Goal: Information Seeking & Learning: Find specific fact

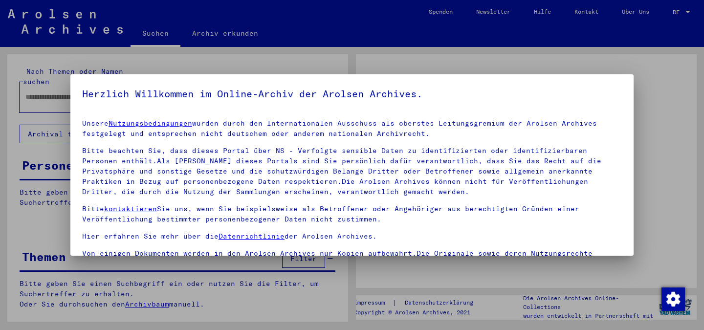
type input "****"
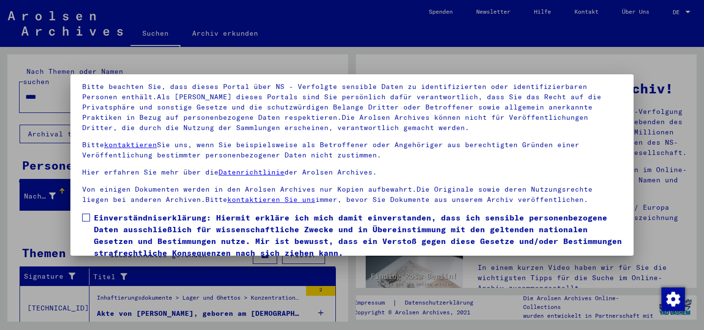
scroll to position [82, 0]
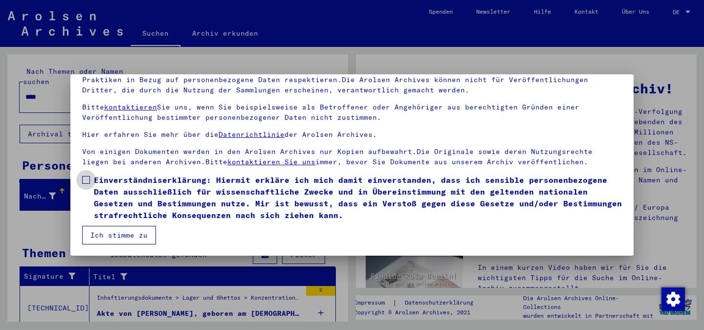
drag, startPoint x: 89, startPoint y: 180, endPoint x: 90, endPoint y: 192, distance: 11.8
click at [89, 182] on span at bounding box center [86, 180] width 8 height 8
click at [107, 229] on button "Ich stimme zu" at bounding box center [119, 235] width 74 height 19
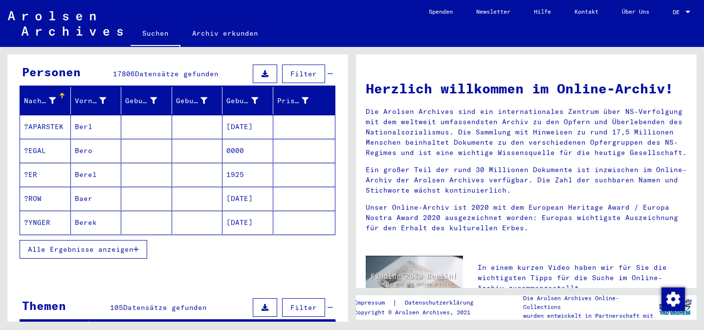
scroll to position [98, 0]
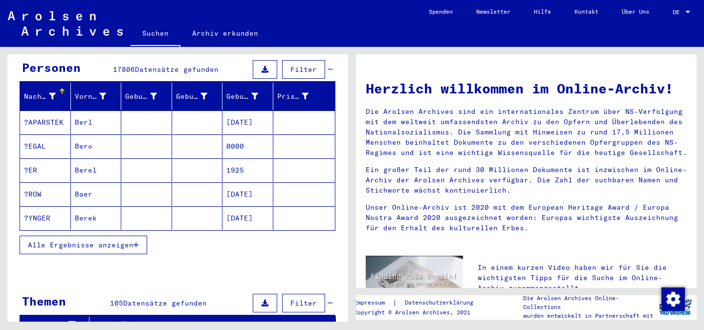
click at [59, 240] on span "Alle Ergebnisse anzeigen" at bounding box center [81, 244] width 106 height 9
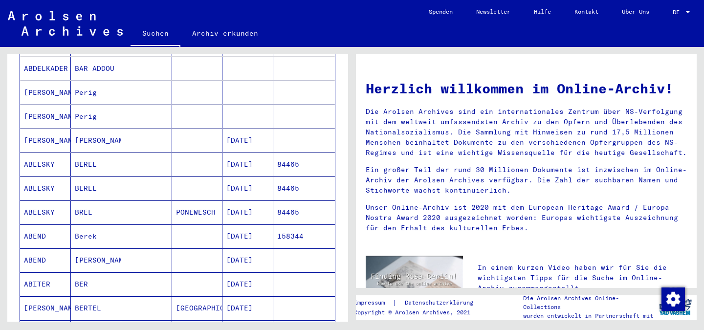
scroll to position [538, 0]
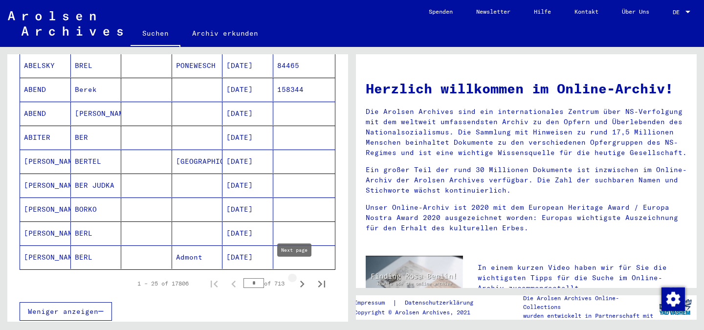
click at [295, 277] on icon "Next page" at bounding box center [302, 284] width 14 height 14
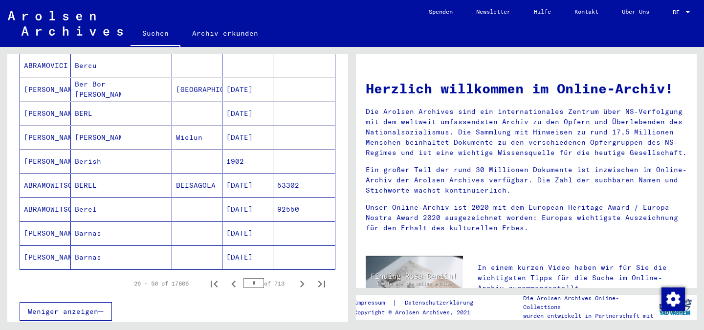
click at [295, 277] on icon "Next page" at bounding box center [302, 284] width 14 height 14
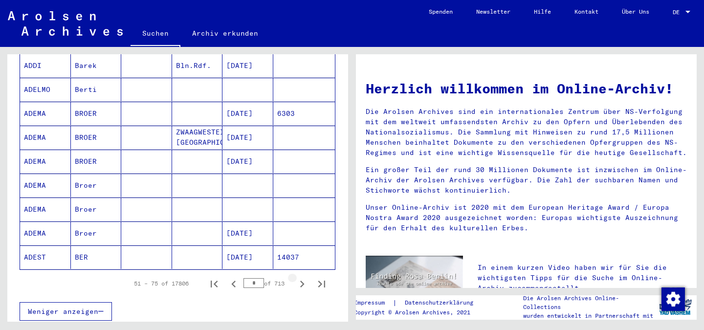
click at [295, 277] on icon "Next page" at bounding box center [302, 284] width 14 height 14
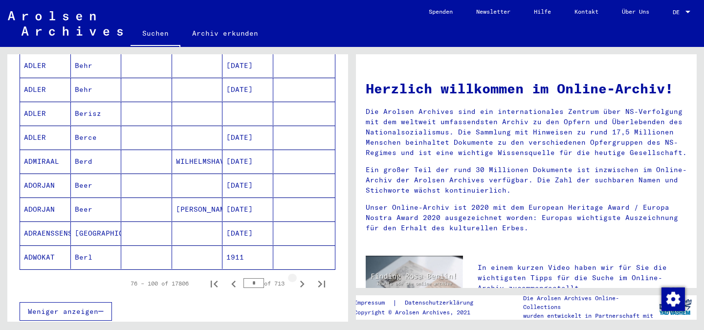
click at [295, 277] on icon "Next page" at bounding box center [302, 284] width 14 height 14
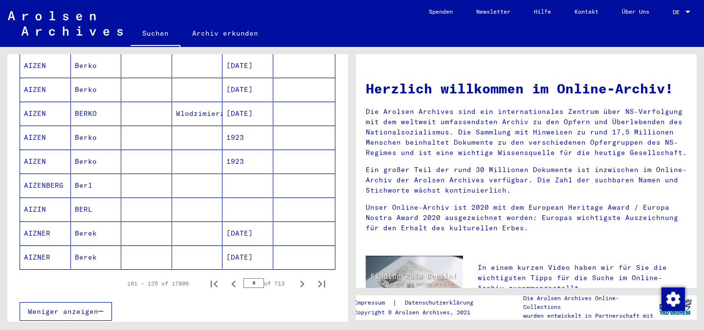
click at [295, 277] on icon "Next page" at bounding box center [302, 284] width 14 height 14
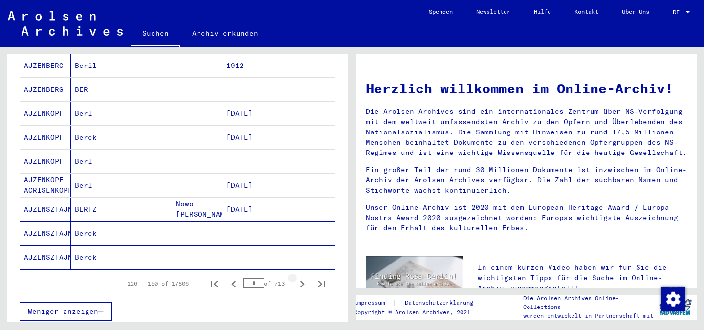
click at [295, 277] on icon "Next page" at bounding box center [302, 284] width 14 height 14
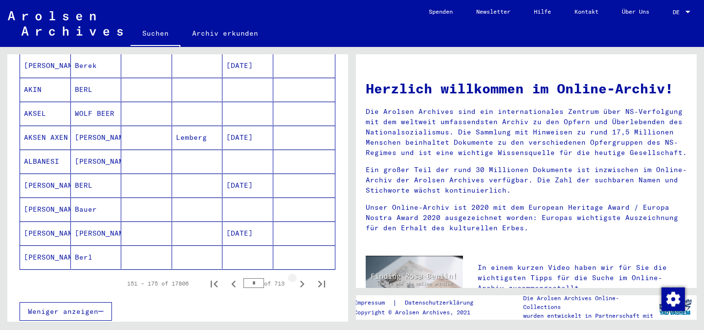
click at [295, 277] on icon "Next page" at bounding box center [302, 284] width 14 height 14
type input "*"
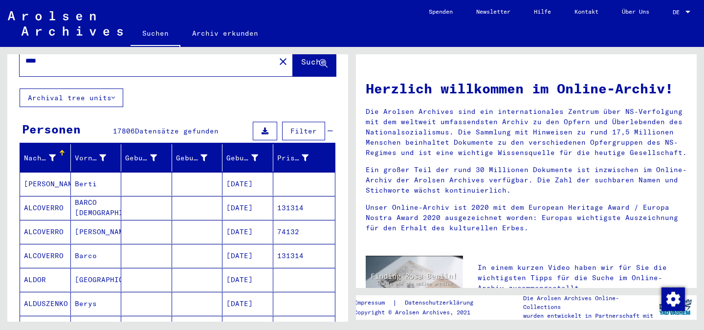
scroll to position [0, 0]
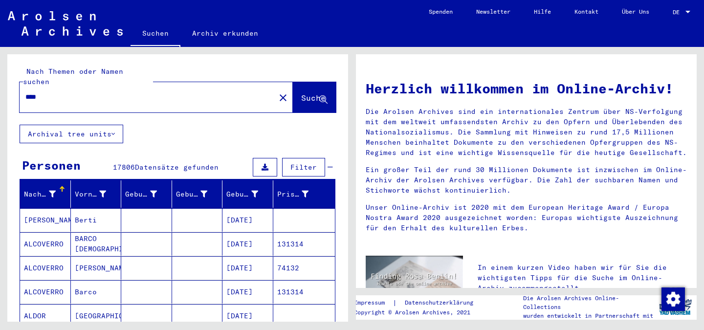
click at [61, 186] on div "Nachname" at bounding box center [47, 194] width 46 height 16
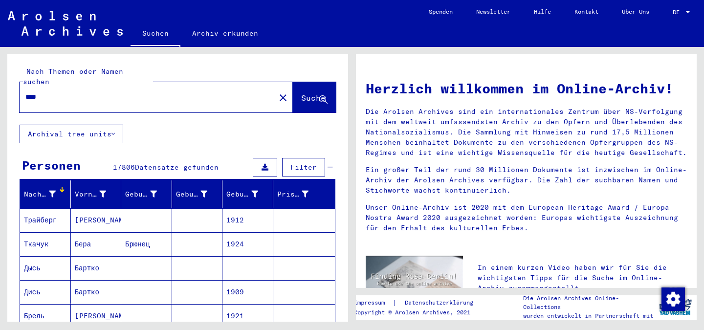
click at [55, 189] on div "Nachname" at bounding box center [41, 194] width 34 height 10
click at [296, 82] on button "Suche" at bounding box center [314, 97] width 43 height 30
click at [301, 93] on span "Suche" at bounding box center [313, 98] width 24 height 10
click at [108, 125] on button "Archival tree units" at bounding box center [72, 134] width 104 height 19
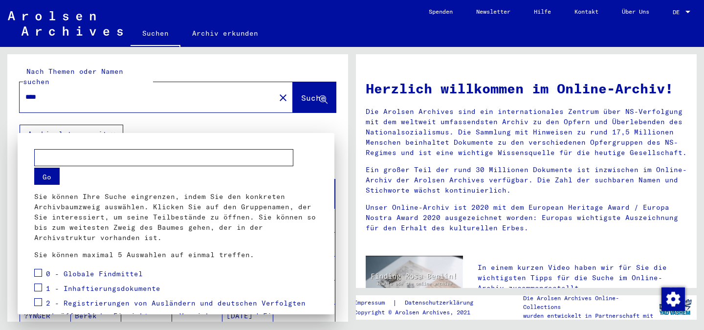
click at [108, 117] on div at bounding box center [352, 165] width 704 height 330
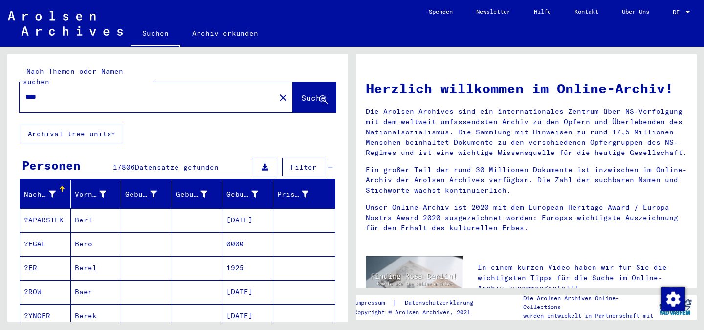
click at [91, 92] on input "****" at bounding box center [144, 97] width 238 height 10
click at [311, 93] on span "Suche" at bounding box center [313, 98] width 24 height 10
drag, startPoint x: 109, startPoint y: 88, endPoint x: 0, endPoint y: 103, distance: 110.0
click at [0, 97] on div "Nach Themen oder Namen suchen **** close Suche Archival tree units Personen 178…" at bounding box center [176, 184] width 352 height 275
type input "**********"
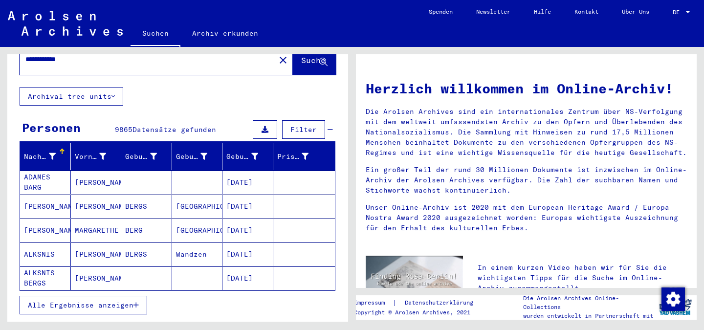
scroll to position [49, 0]
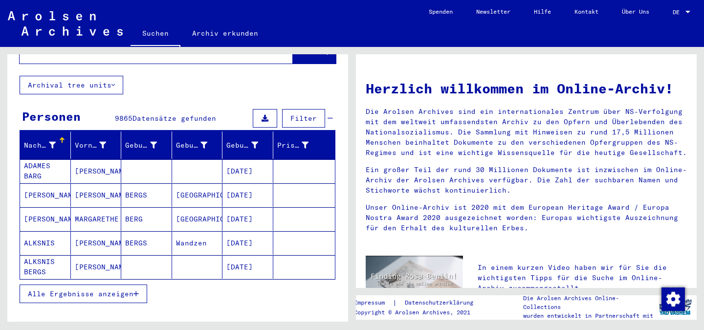
click at [136, 290] on icon "button" at bounding box center [135, 293] width 5 height 7
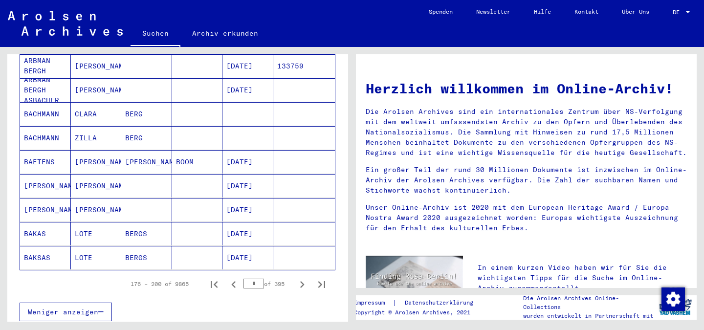
scroll to position [538, 0]
click at [295, 277] on icon "Next page" at bounding box center [302, 284] width 14 height 14
type input "*"
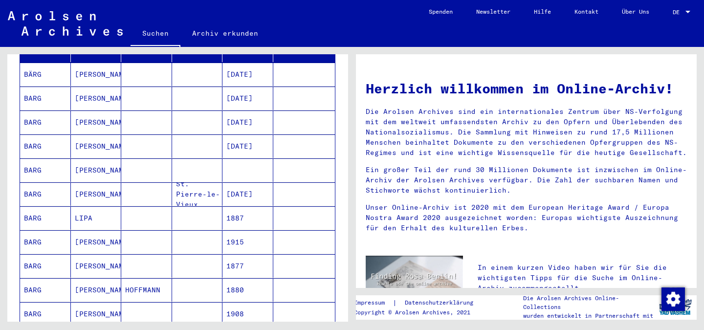
scroll to position [0, 0]
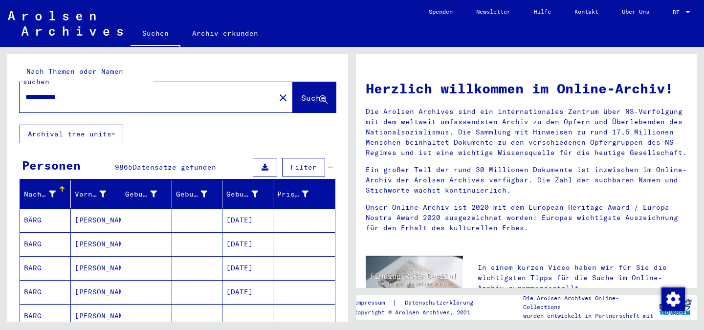
click at [40, 189] on div "Nachname" at bounding box center [40, 194] width 32 height 10
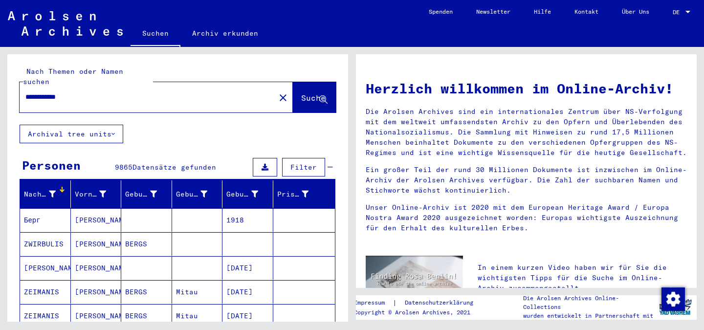
click at [293, 161] on button "Filter" at bounding box center [303, 167] width 43 height 19
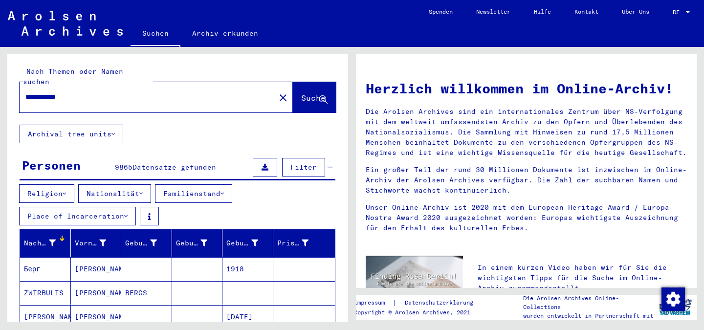
click at [149, 184] on button "Nationalität" at bounding box center [114, 193] width 73 height 19
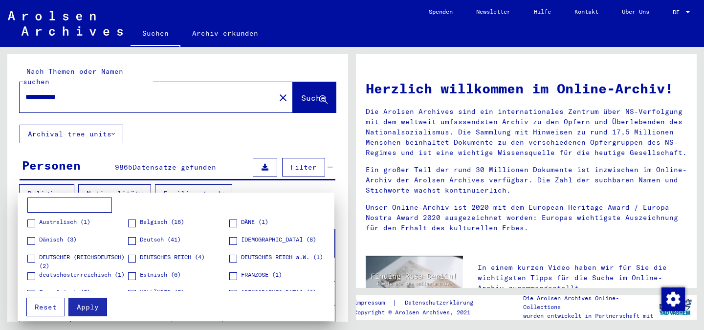
scroll to position [49, 0]
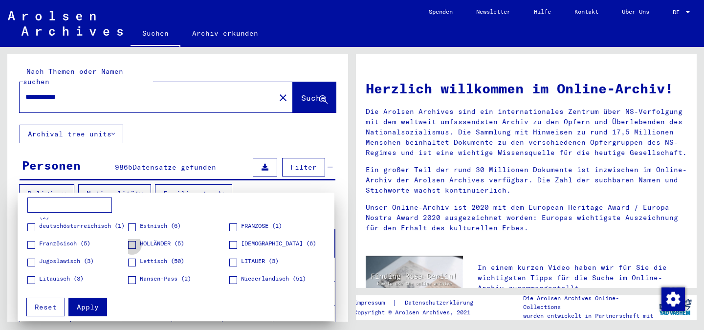
click at [128, 245] on span at bounding box center [132, 245] width 8 height 8
click at [69, 303] on button "Apply" at bounding box center [87, 307] width 39 height 19
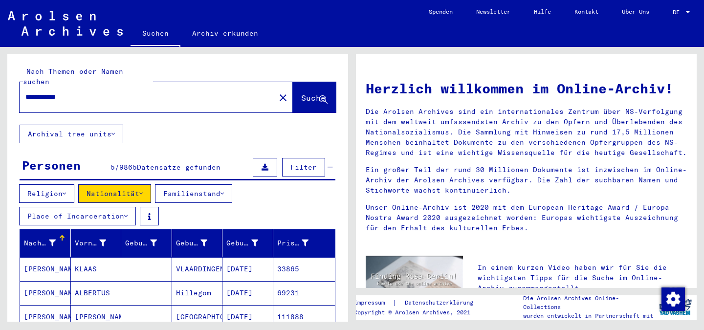
drag, startPoint x: 79, startPoint y: 84, endPoint x: 0, endPoint y: 88, distance: 78.8
click at [0, 88] on div "**********" at bounding box center [176, 184] width 352 height 275
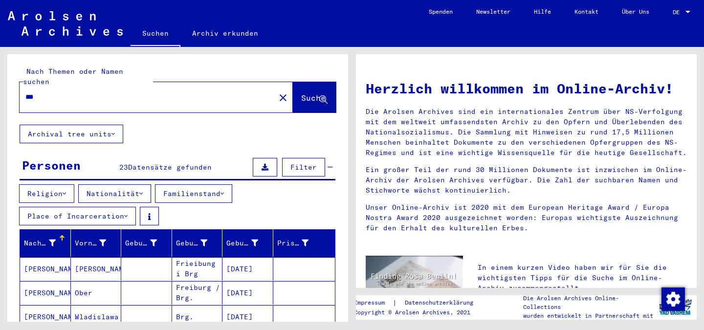
click at [29, 92] on input "***" at bounding box center [144, 97] width 238 height 10
click at [301, 93] on span "Suche" at bounding box center [313, 98] width 24 height 10
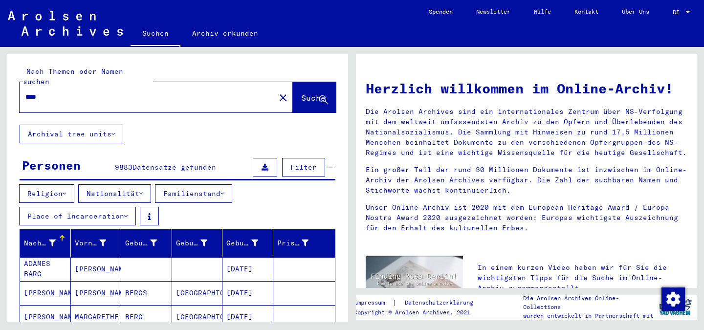
click at [297, 163] on span "Filter" at bounding box center [303, 167] width 26 height 9
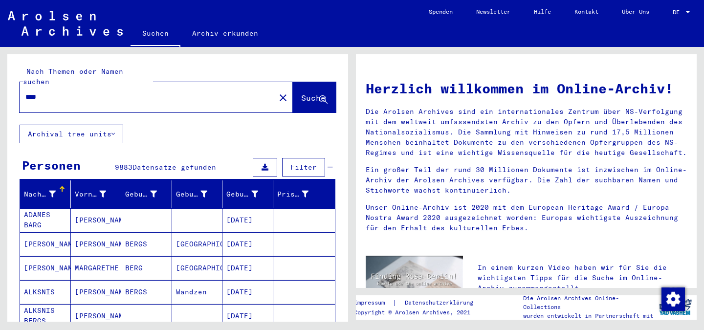
click at [45, 189] on div "Nachname" at bounding box center [40, 194] width 32 height 10
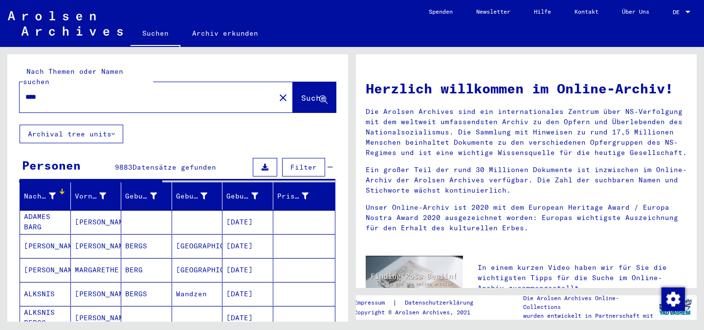
click at [33, 191] on div "Nachname" at bounding box center [40, 196] width 32 height 10
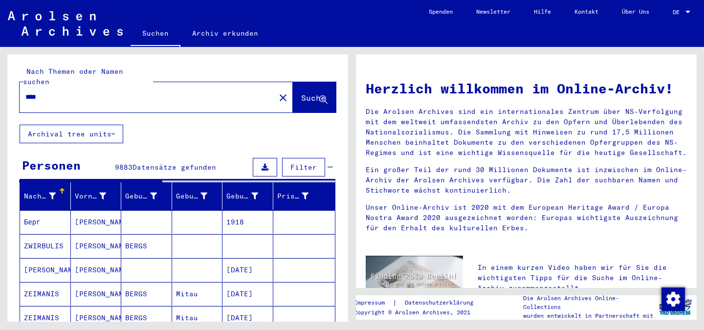
click at [42, 192] on div "Nachname" at bounding box center [47, 196] width 46 height 16
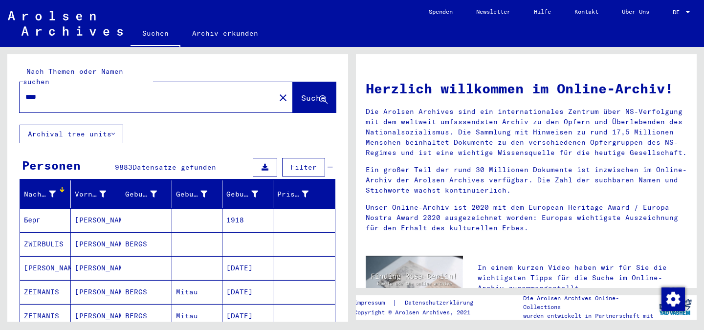
click at [100, 92] on input "****" at bounding box center [144, 97] width 238 height 10
drag, startPoint x: 81, startPoint y: 86, endPoint x: 0, endPoint y: 85, distance: 81.1
click at [0, 85] on div "Nach Themen oder Namen suchen **** close Suche Archival tree units Personen 988…" at bounding box center [176, 184] width 352 height 275
type input "*******"
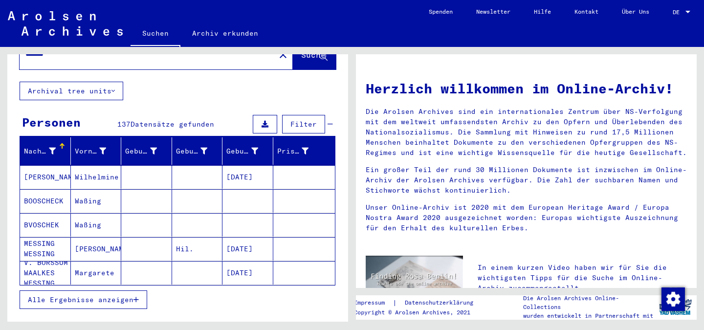
scroll to position [49, 0]
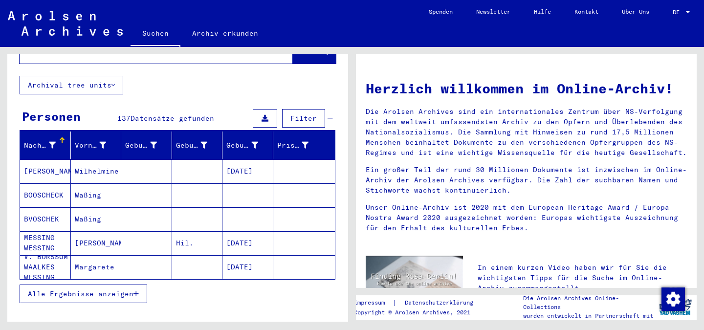
click at [115, 289] on span "Alle Ergebnisse anzeigen" at bounding box center [81, 293] width 106 height 9
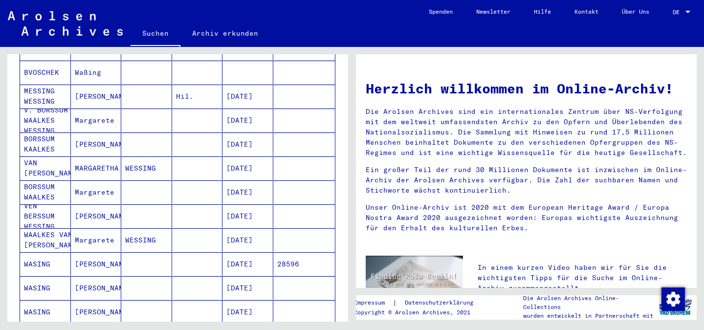
scroll to position [293, 0]
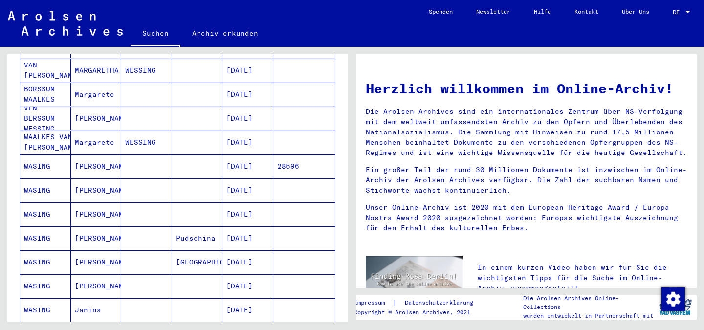
click at [43, 178] on mat-cell "WASING" at bounding box center [45, 189] width 51 height 23
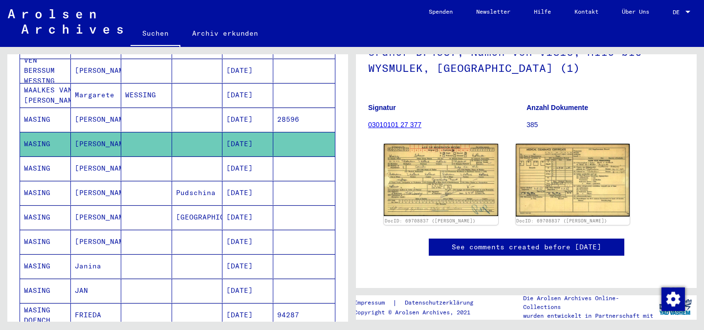
scroll to position [394, 0]
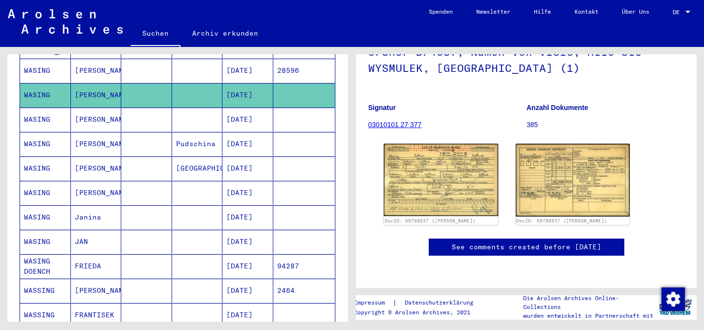
click at [44, 254] on mat-cell "WASING DOENCH" at bounding box center [45, 266] width 51 height 24
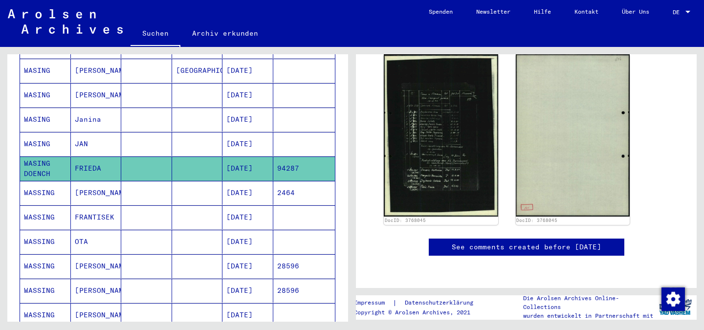
scroll to position [541, 0]
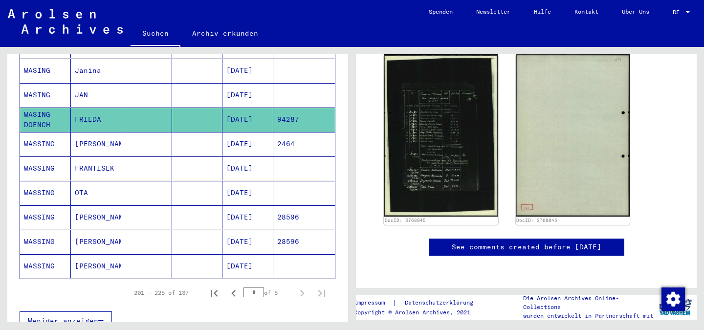
drag, startPoint x: 250, startPoint y: 282, endPoint x: 224, endPoint y: 280, distance: 26.0
click at [225, 283] on div "201 – 225 of 137 * of 6" at bounding box center [226, 293] width 209 height 20
click at [300, 286] on icon "Next page" at bounding box center [302, 293] width 14 height 14
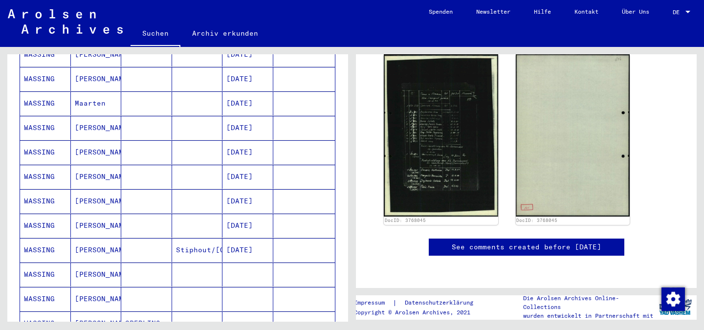
scroll to position [101, 0]
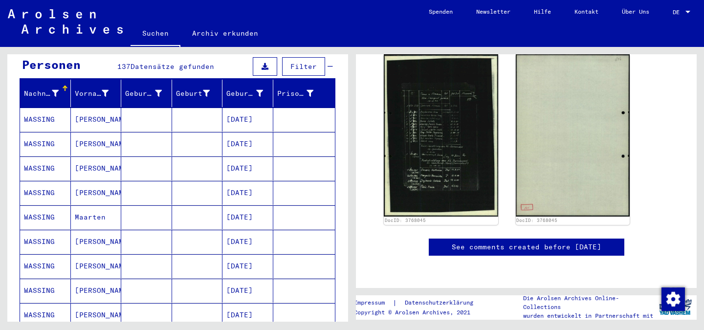
click at [44, 109] on mat-cell "WASSING" at bounding box center [45, 120] width 51 height 24
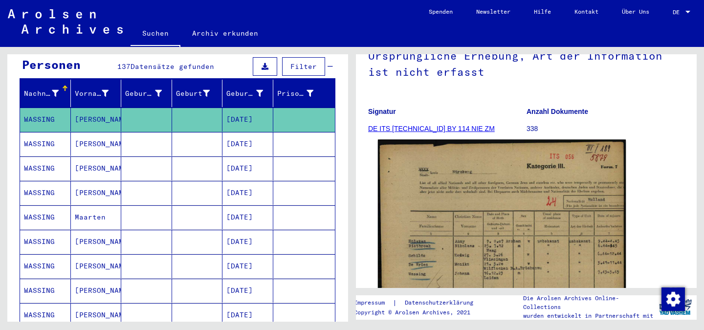
scroll to position [147, 0]
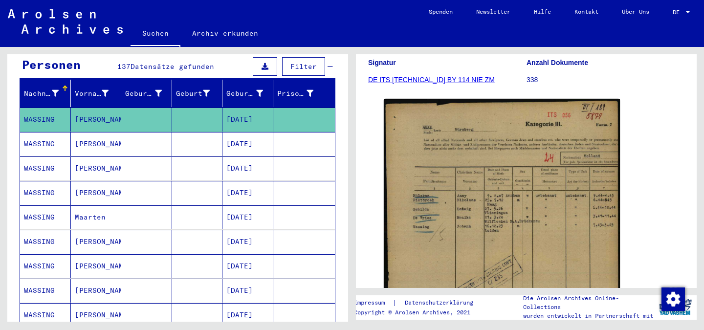
click at [34, 156] on mat-cell "WASSING" at bounding box center [45, 168] width 51 height 24
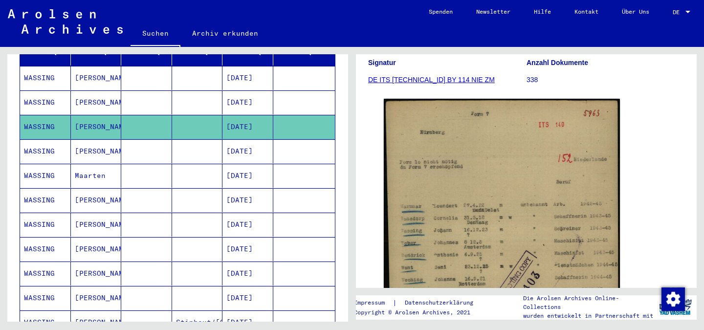
scroll to position [150, 0]
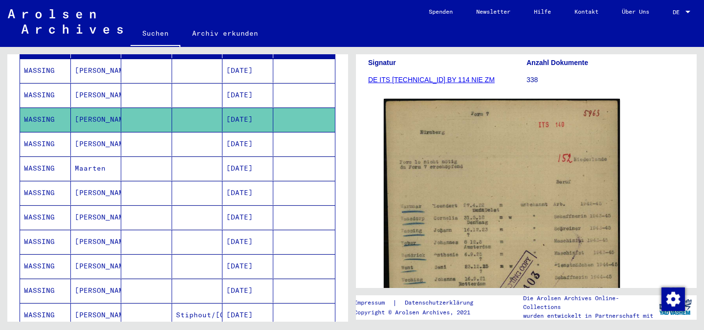
click at [99, 205] on mat-cell "[PERSON_NAME]" at bounding box center [96, 217] width 51 height 24
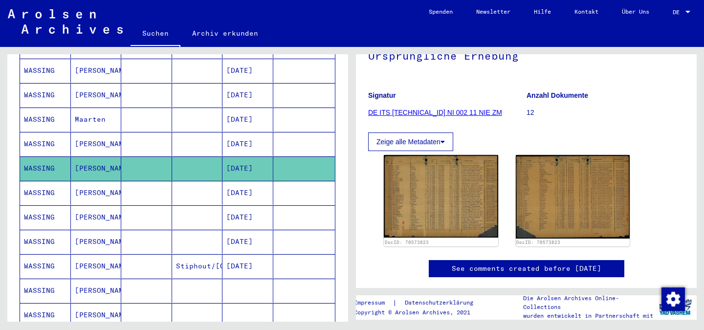
scroll to position [247, 0]
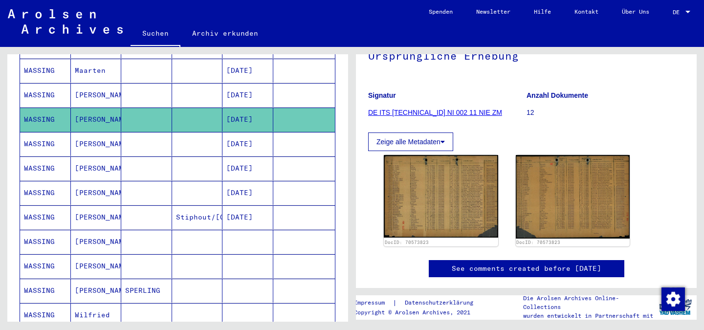
click at [72, 181] on mat-cell "[PERSON_NAME]" at bounding box center [96, 193] width 51 height 24
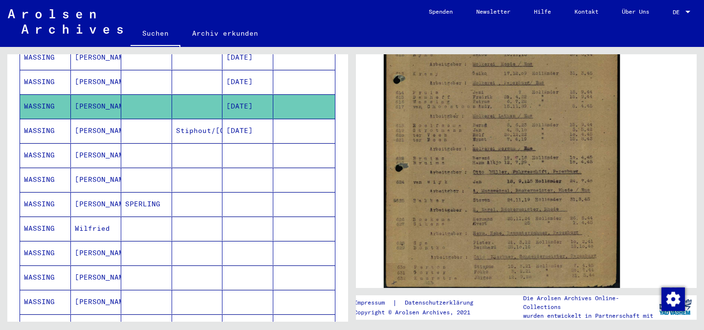
scroll to position [345, 0]
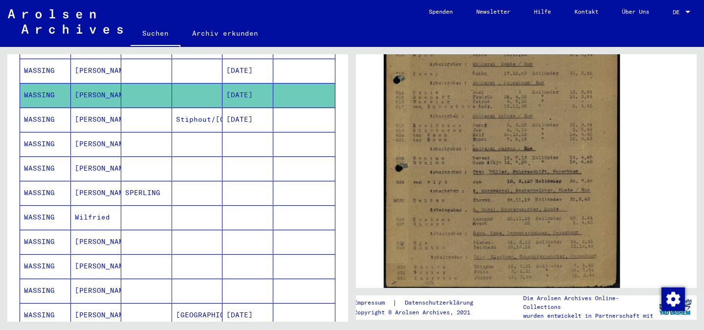
click at [83, 205] on mat-cell "Wilfried" at bounding box center [96, 217] width 51 height 24
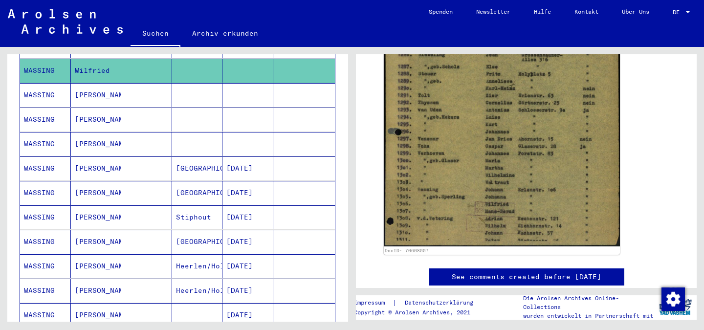
scroll to position [589, 0]
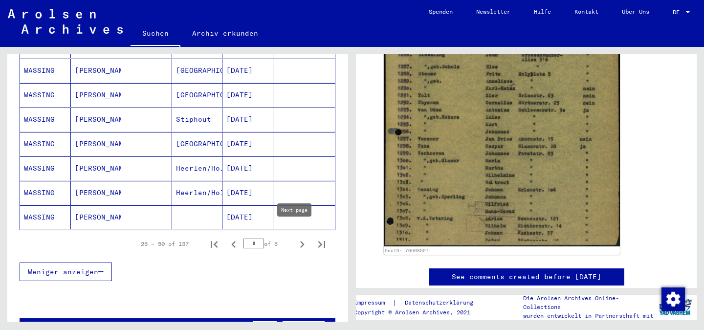
click at [300, 241] on icon "Next page" at bounding box center [302, 244] width 4 height 7
type input "*"
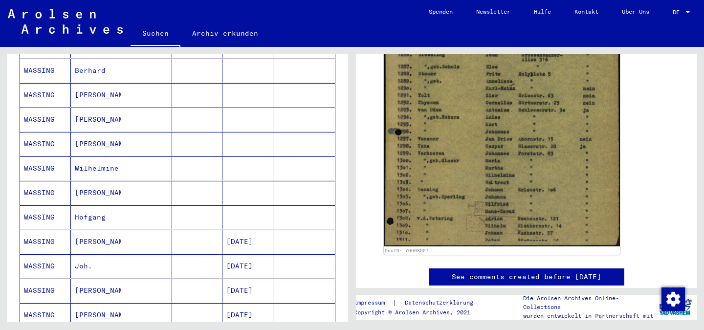
scroll to position [345, 0]
click at [73, 231] on mat-cell "[PERSON_NAME]" at bounding box center [96, 242] width 51 height 24
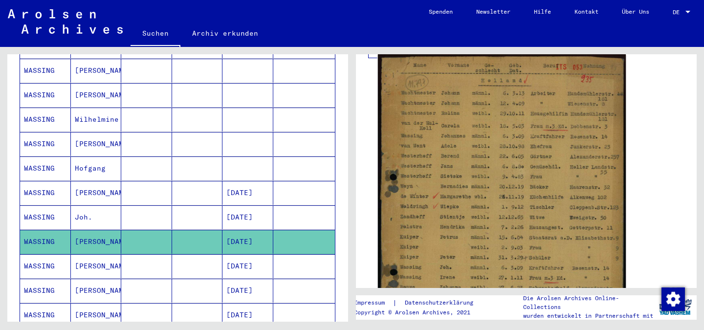
scroll to position [195, 0]
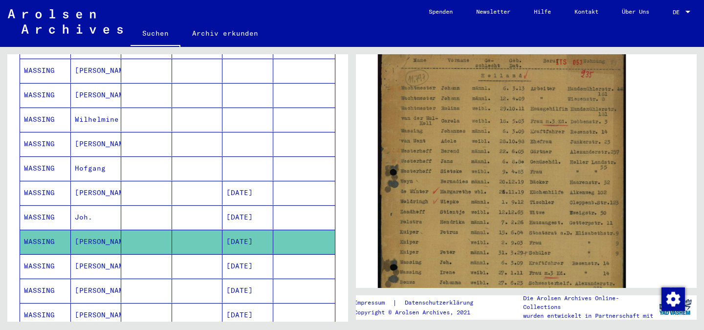
click at [440, 247] on img at bounding box center [502, 219] width 248 height 341
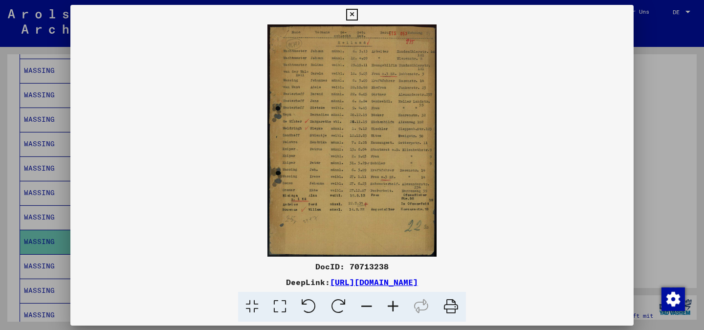
scroll to position [195, 0]
click at [397, 206] on img at bounding box center [351, 140] width 563 height 232
click at [391, 306] on icon at bounding box center [393, 307] width 26 height 30
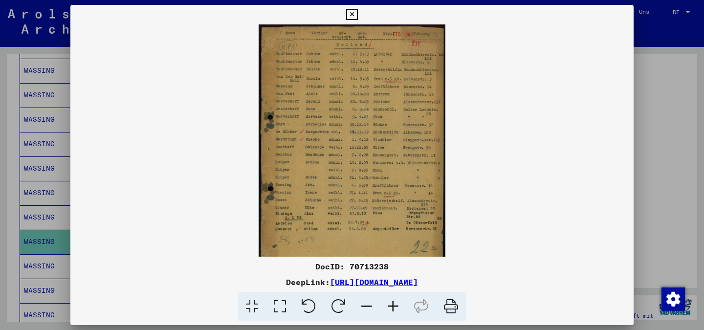
click at [391, 305] on icon at bounding box center [393, 307] width 26 height 30
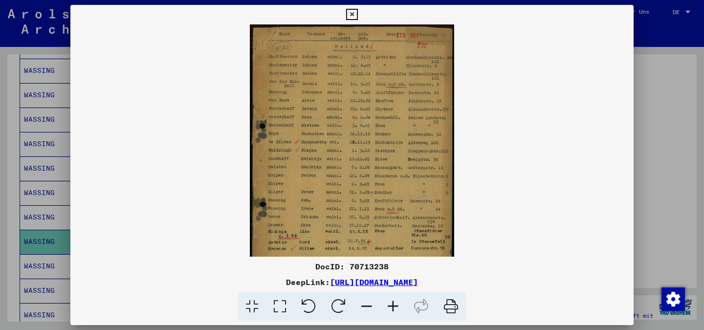
click at [392, 305] on icon at bounding box center [393, 307] width 26 height 30
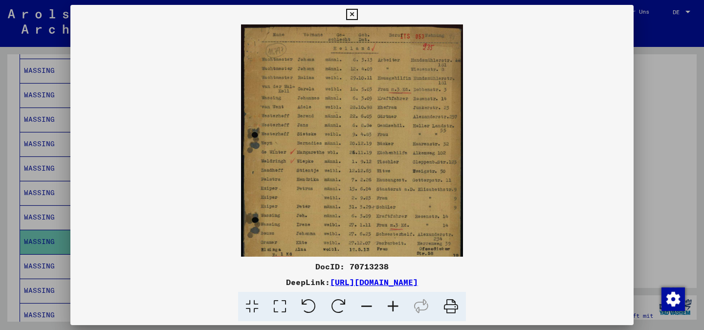
click at [391, 304] on icon at bounding box center [393, 307] width 26 height 30
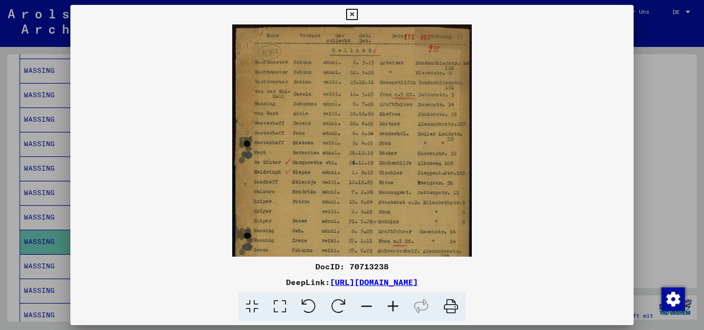
click at [391, 304] on icon at bounding box center [393, 307] width 26 height 30
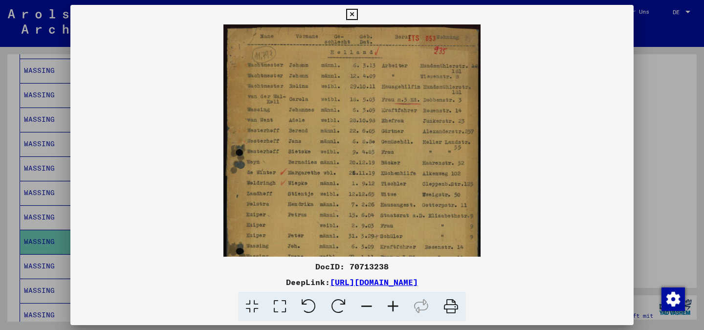
click at [391, 304] on icon at bounding box center [393, 307] width 26 height 30
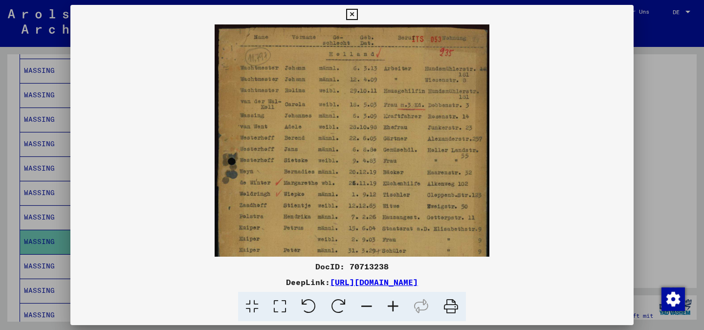
click at [391, 304] on icon at bounding box center [393, 307] width 26 height 30
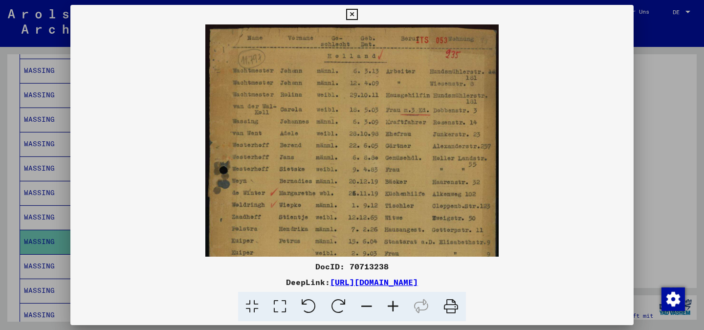
click at [390, 304] on icon at bounding box center [393, 307] width 26 height 30
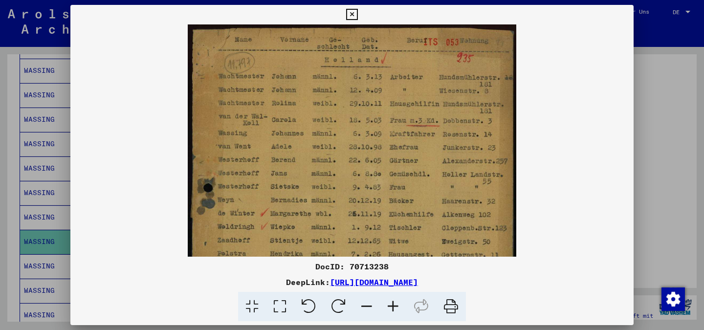
drag, startPoint x: 410, startPoint y: 193, endPoint x: 398, endPoint y: 215, distance: 24.7
click at [399, 215] on img at bounding box center [352, 250] width 328 height 452
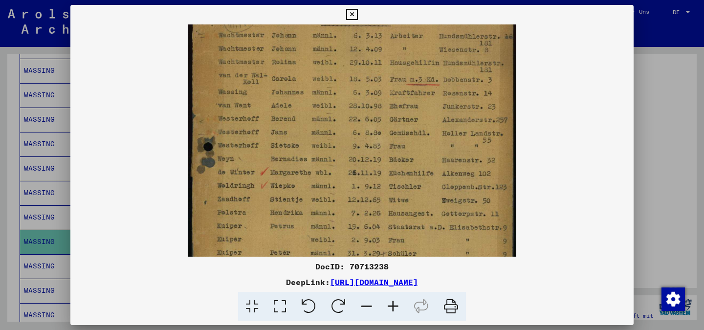
drag, startPoint x: 380, startPoint y: 211, endPoint x: 383, endPoint y: 192, distance: 19.3
click at [384, 190] on img at bounding box center [352, 209] width 328 height 452
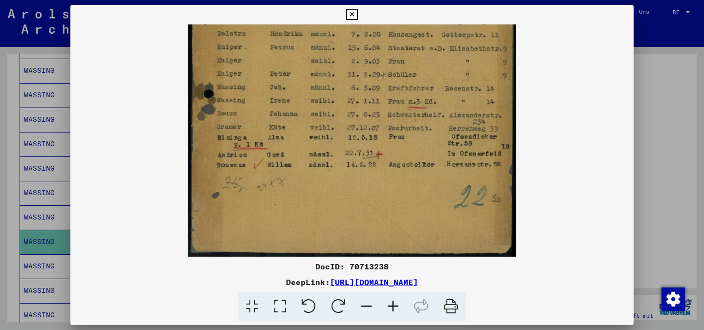
drag, startPoint x: 376, startPoint y: 228, endPoint x: 405, endPoint y: 29, distance: 201.1
click at [405, 28] on img at bounding box center [352, 31] width 328 height 452
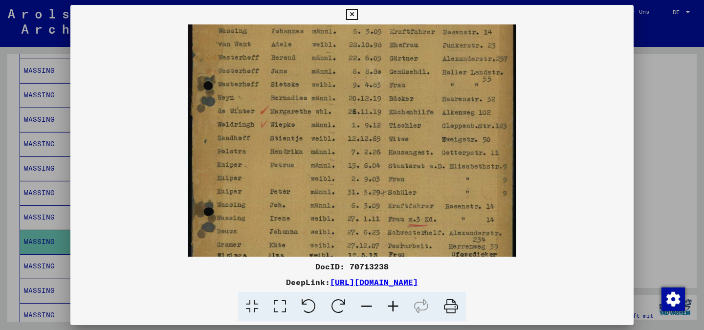
drag, startPoint x: 395, startPoint y: 162, endPoint x: 337, endPoint y: 274, distance: 126.6
click at [336, 278] on div "DocID: 70713238 DeepLink: [URL][DOMAIN_NAME]" at bounding box center [351, 163] width 563 height 317
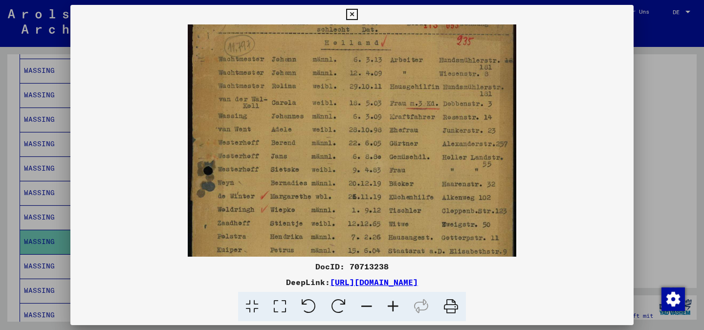
scroll to position [0, 0]
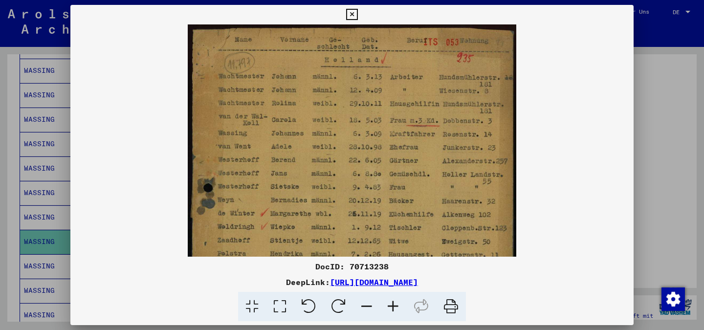
drag, startPoint x: 433, startPoint y: 90, endPoint x: 425, endPoint y: 246, distance: 156.1
click at [418, 269] on div "DocID: 70713238 DeepLink: [URL][DOMAIN_NAME]" at bounding box center [351, 163] width 563 height 317
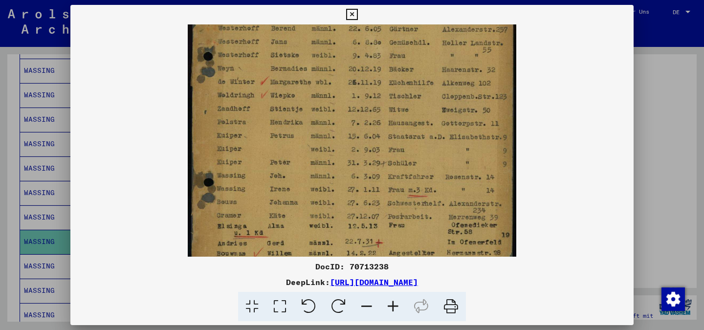
scroll to position [157, 0]
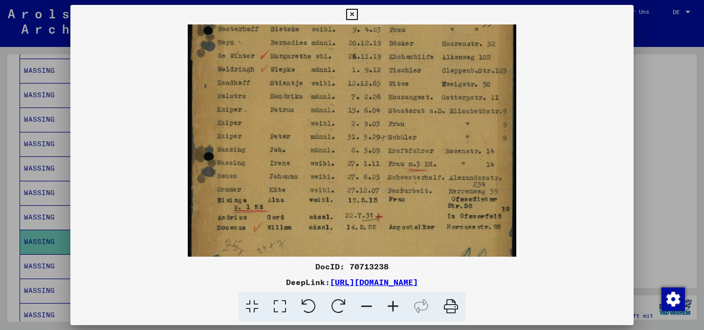
drag, startPoint x: 345, startPoint y: 160, endPoint x: 361, endPoint y: 23, distance: 137.8
click at [361, 23] on div "DocID: 70713238 DeepLink: [URL][DOMAIN_NAME]" at bounding box center [351, 163] width 563 height 317
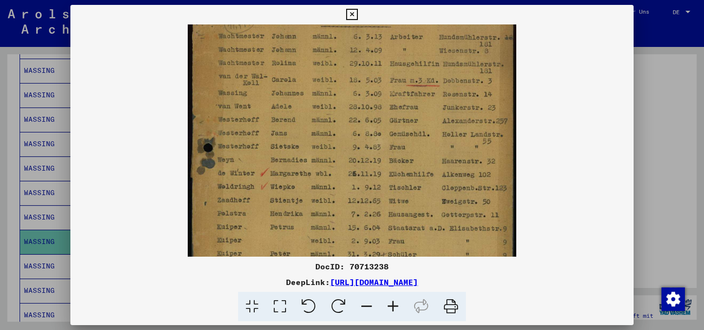
drag, startPoint x: 329, startPoint y: 102, endPoint x: 324, endPoint y: 219, distance: 117.4
click at [324, 219] on img at bounding box center [352, 210] width 328 height 452
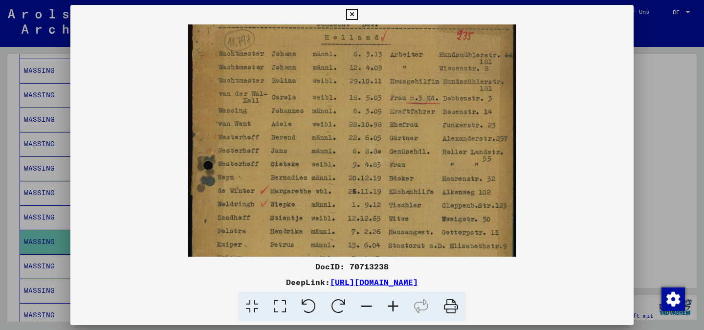
scroll to position [15, 0]
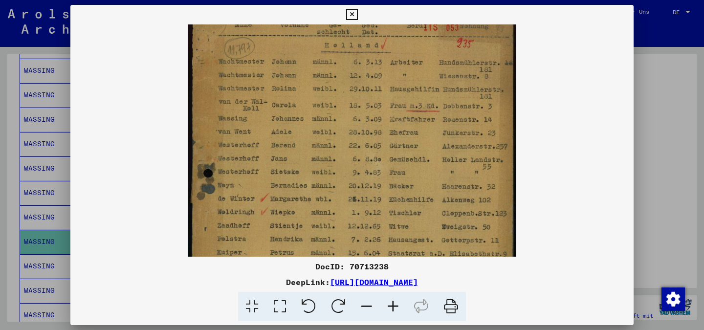
drag, startPoint x: 315, startPoint y: 107, endPoint x: 316, endPoint y: 132, distance: 25.5
click at [316, 132] on img at bounding box center [352, 236] width 328 height 452
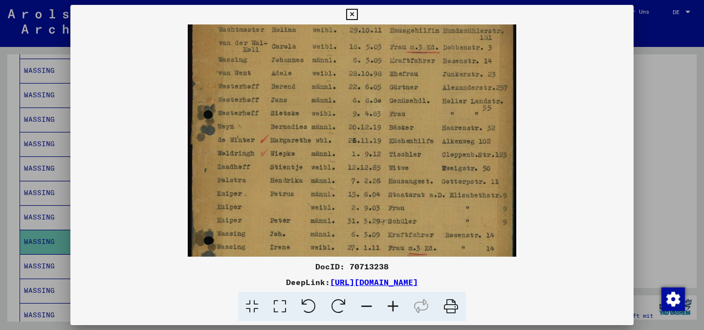
drag, startPoint x: 395, startPoint y: 141, endPoint x: 391, endPoint y: 127, distance: 14.7
click at [410, 83] on img at bounding box center [352, 177] width 328 height 452
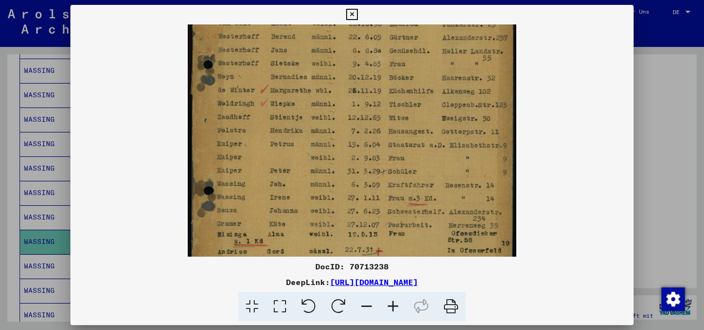
scroll to position [136, 0]
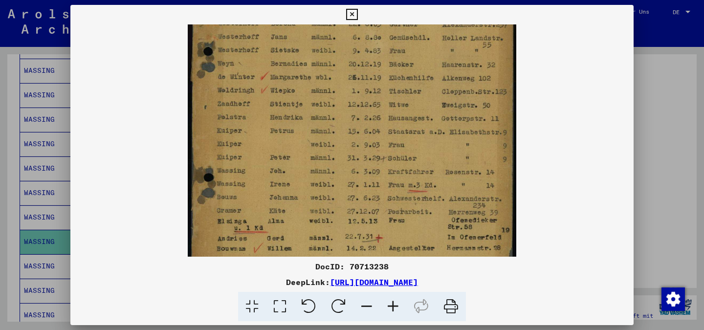
drag, startPoint x: 379, startPoint y: 169, endPoint x: 395, endPoint y: 106, distance: 65.1
click at [395, 106] on img at bounding box center [352, 114] width 328 height 452
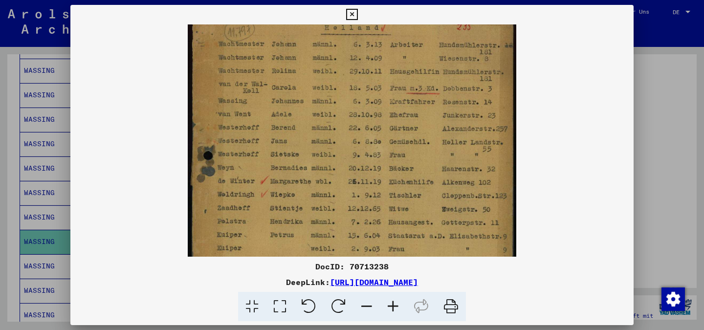
scroll to position [32, 0]
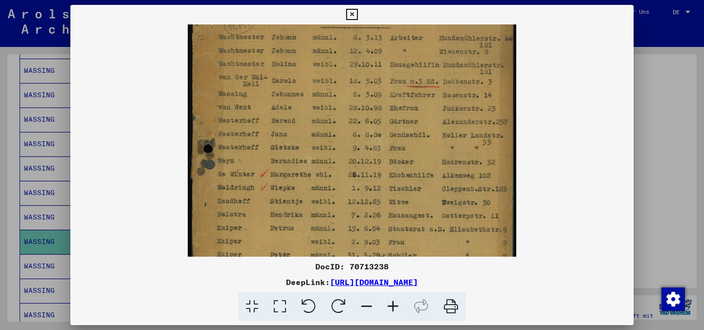
drag, startPoint x: 437, startPoint y: 137, endPoint x: 442, endPoint y: 229, distance: 92.0
click at [443, 234] on img at bounding box center [352, 211] width 328 height 452
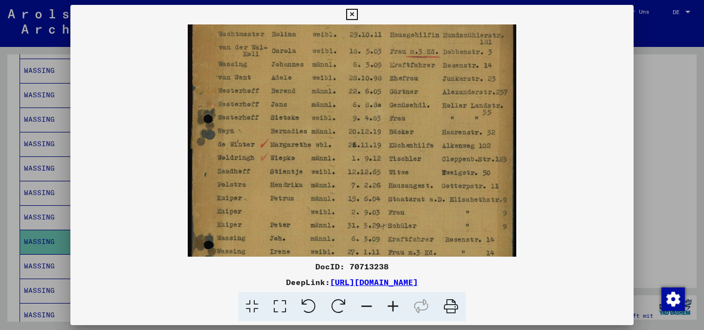
drag, startPoint x: 302, startPoint y: 171, endPoint x: 303, endPoint y: 162, distance: 8.9
click at [303, 163] on img at bounding box center [352, 182] width 328 height 452
click at [358, 14] on button at bounding box center [351, 15] width 17 height 20
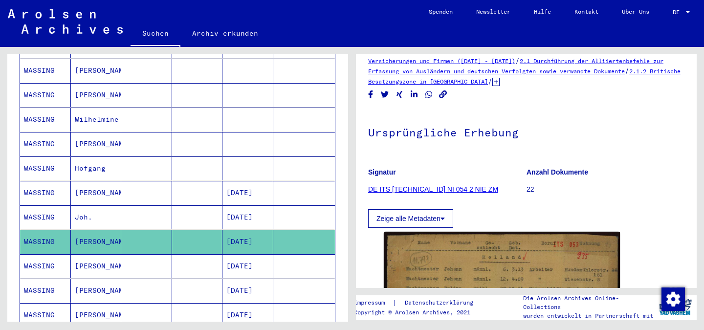
scroll to position [0, 0]
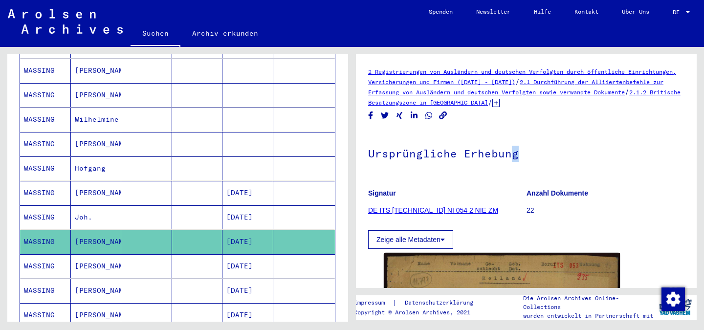
drag, startPoint x: 505, startPoint y: 166, endPoint x: 513, endPoint y: 147, distance: 20.3
click at [513, 147] on h1 "Ursprüngliche Erhebung" at bounding box center [526, 152] width 316 height 43
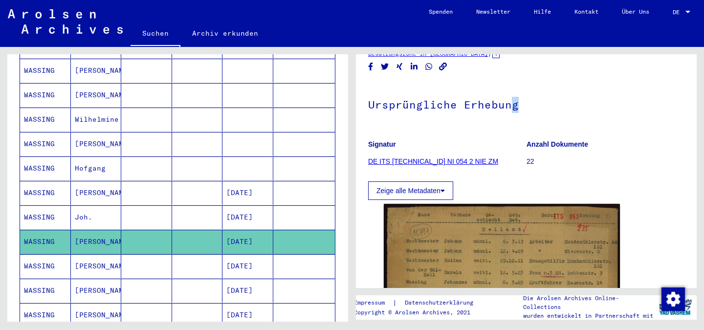
scroll to position [98, 0]
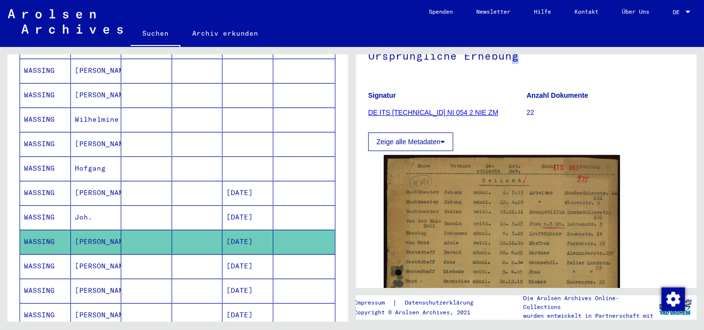
click at [451, 111] on link "DE ITS [TECHNICAL_ID] NI 054 2 NIE ZM" at bounding box center [433, 112] width 130 height 8
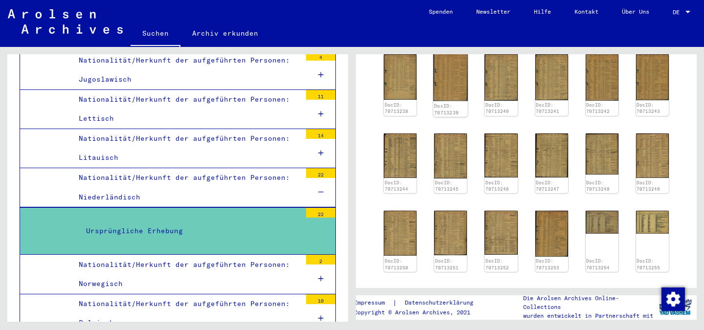
scroll to position [98, 0]
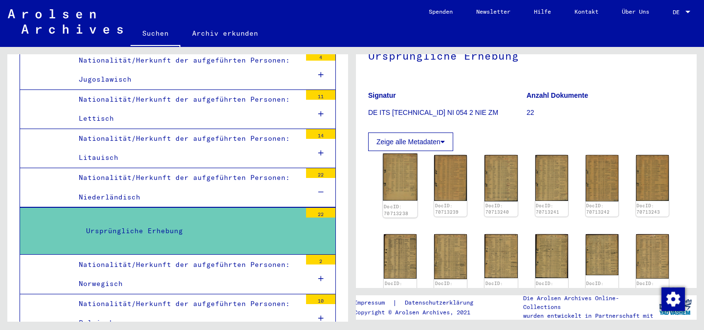
click at [407, 180] on img at bounding box center [400, 176] width 35 height 47
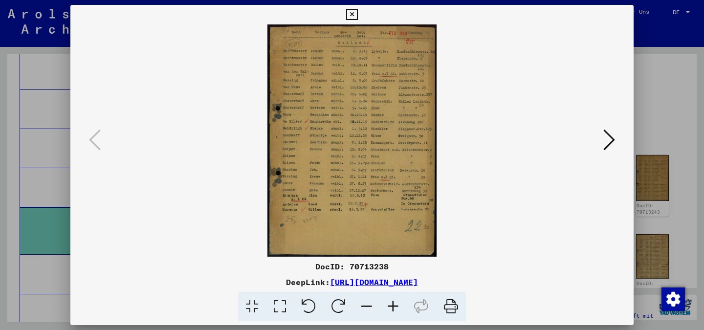
click at [391, 303] on icon at bounding box center [393, 307] width 26 height 30
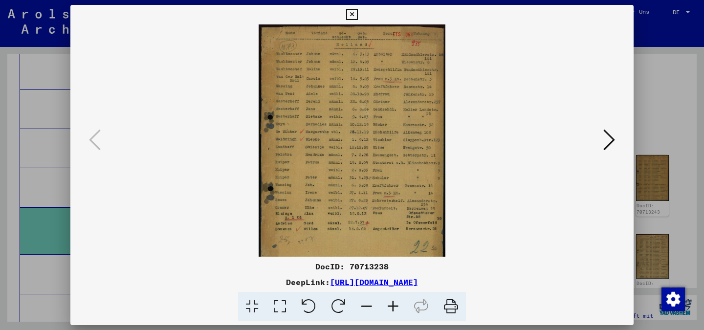
click at [391, 303] on icon at bounding box center [393, 307] width 26 height 30
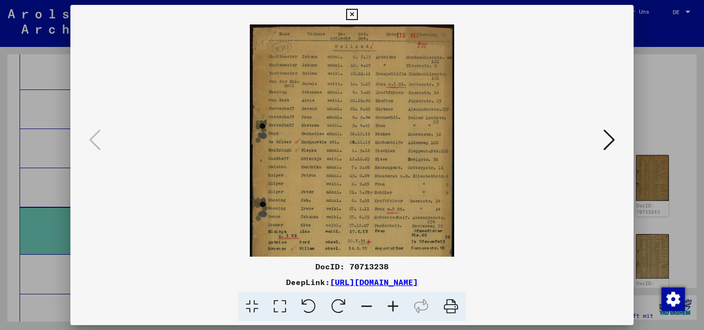
click at [391, 303] on icon at bounding box center [393, 307] width 26 height 30
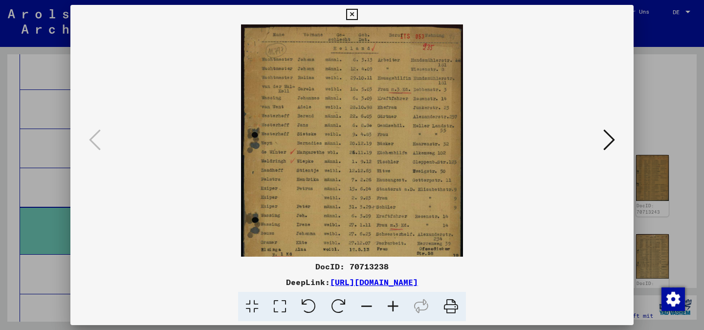
click at [605, 141] on icon at bounding box center [609, 139] width 12 height 23
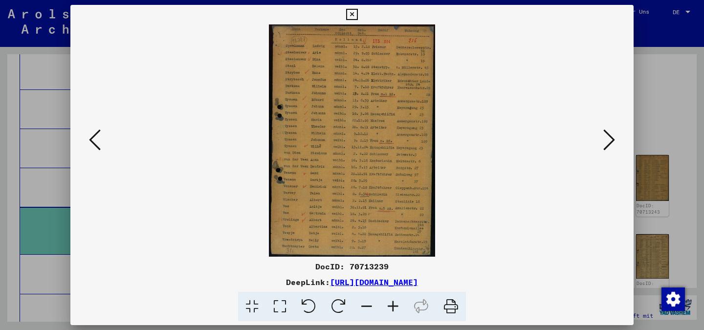
click at [296, 159] on img at bounding box center [352, 140] width 166 height 232
click at [386, 300] on icon at bounding box center [393, 307] width 26 height 30
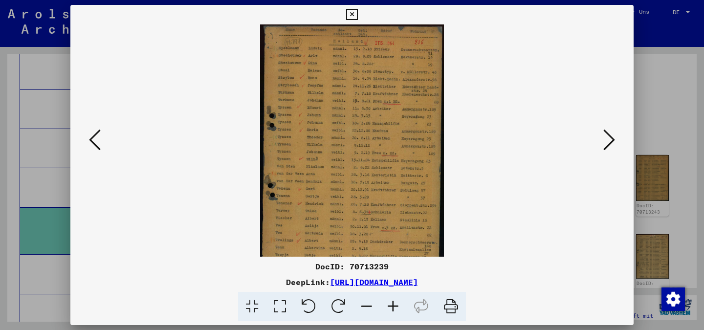
click at [386, 299] on icon at bounding box center [393, 307] width 26 height 30
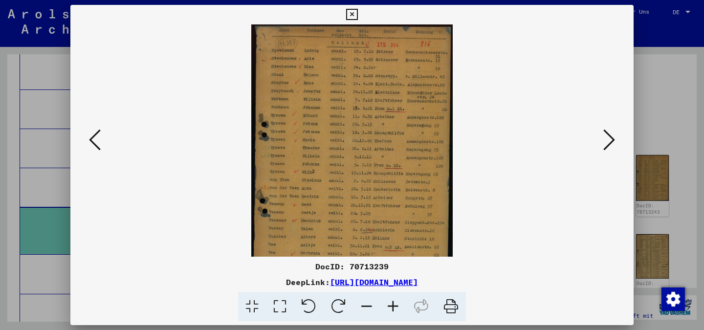
click at [386, 299] on icon at bounding box center [393, 307] width 26 height 30
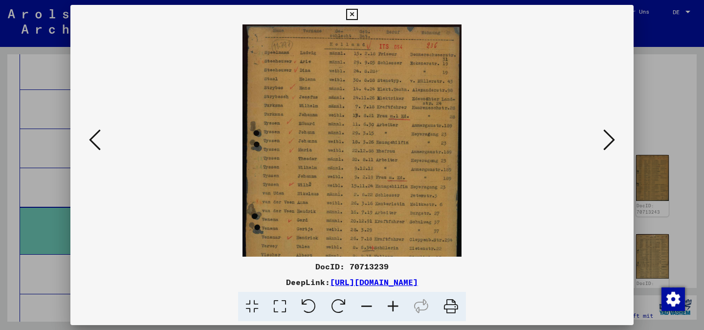
click at [386, 299] on icon at bounding box center [393, 307] width 26 height 30
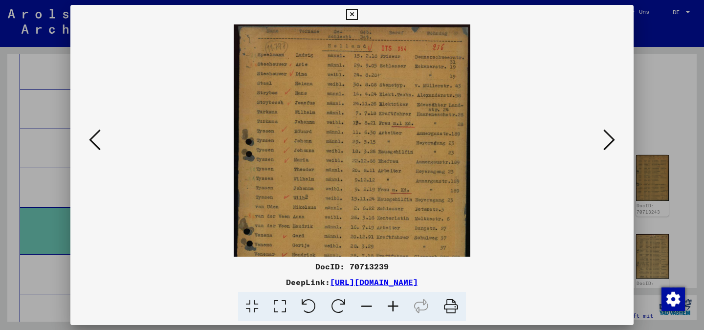
click at [610, 135] on icon at bounding box center [609, 139] width 12 height 23
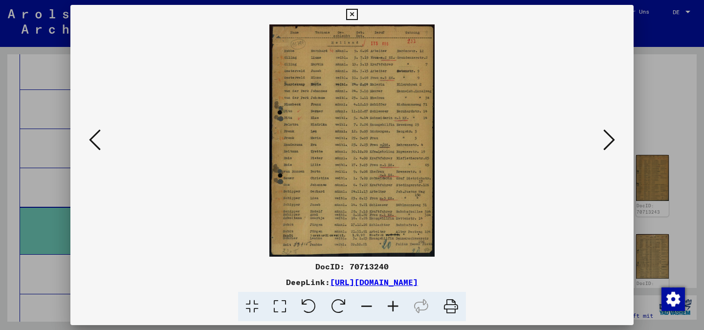
click at [100, 142] on icon at bounding box center [95, 139] width 12 height 23
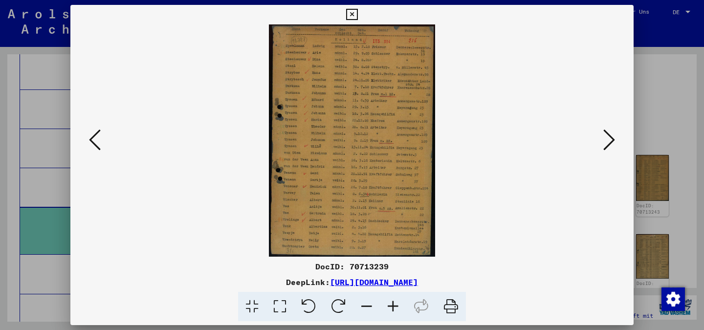
click at [312, 172] on img at bounding box center [352, 140] width 166 height 232
click at [312, 173] on img at bounding box center [352, 140] width 166 height 232
click at [391, 306] on icon at bounding box center [393, 307] width 26 height 30
click at [390, 305] on icon at bounding box center [393, 307] width 26 height 30
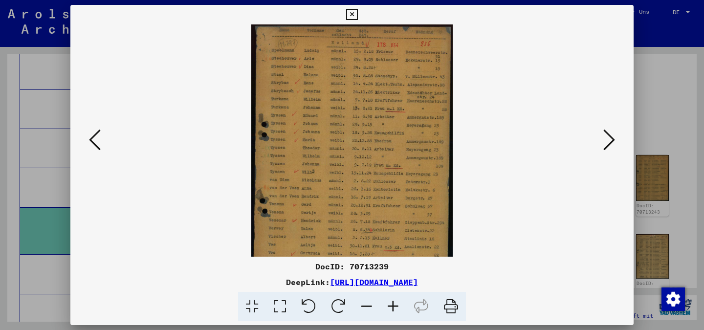
click at [390, 305] on icon at bounding box center [393, 307] width 26 height 30
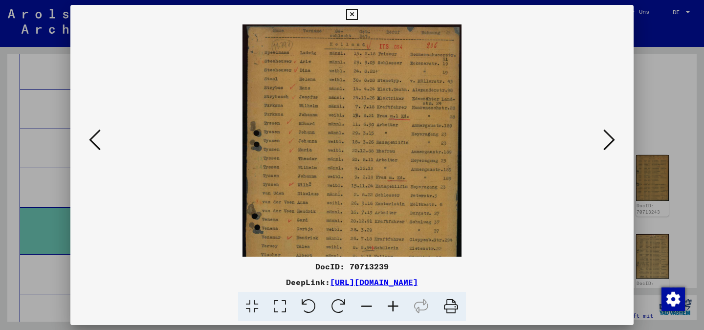
click at [390, 305] on icon at bounding box center [393, 307] width 26 height 30
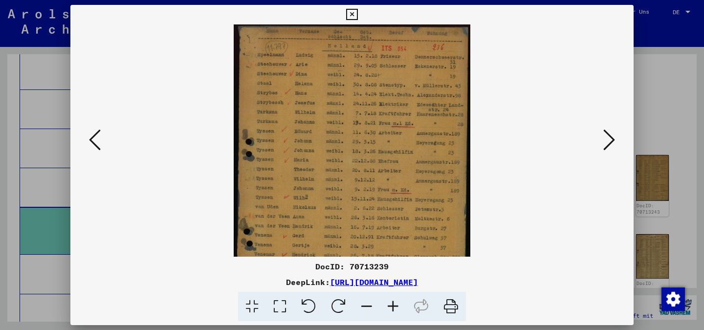
click at [390, 305] on icon at bounding box center [393, 307] width 26 height 30
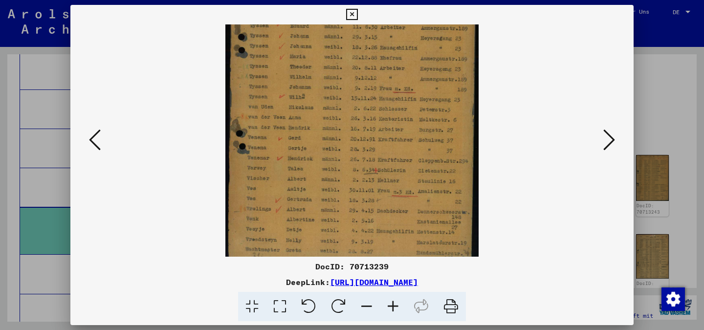
scroll to position [122, 0]
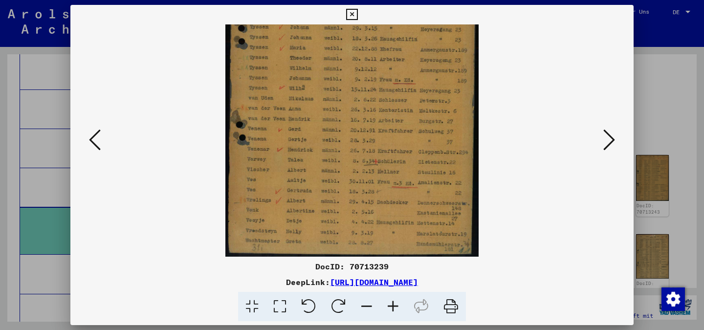
drag, startPoint x: 376, startPoint y: 205, endPoint x: 396, endPoint y: 76, distance: 130.1
click at [396, 76] on img at bounding box center [352, 79] width 254 height 354
click at [605, 135] on icon at bounding box center [609, 139] width 12 height 23
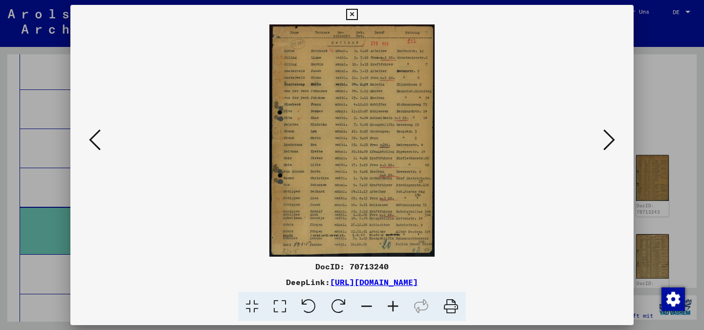
scroll to position [0, 0]
click at [605, 135] on icon at bounding box center [609, 139] width 12 height 23
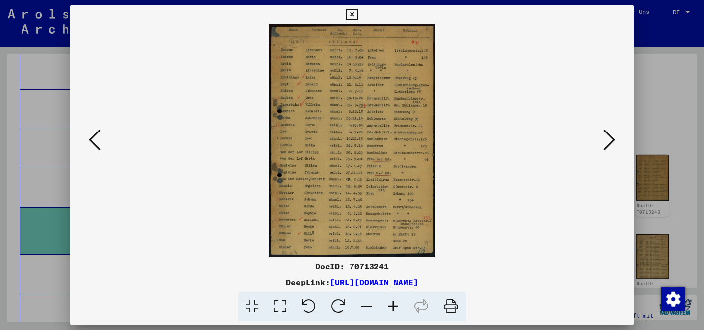
click at [605, 135] on icon at bounding box center [609, 139] width 12 height 23
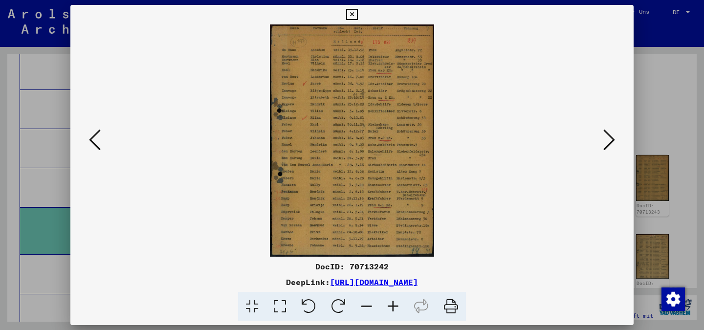
click at [608, 138] on icon at bounding box center [609, 139] width 12 height 23
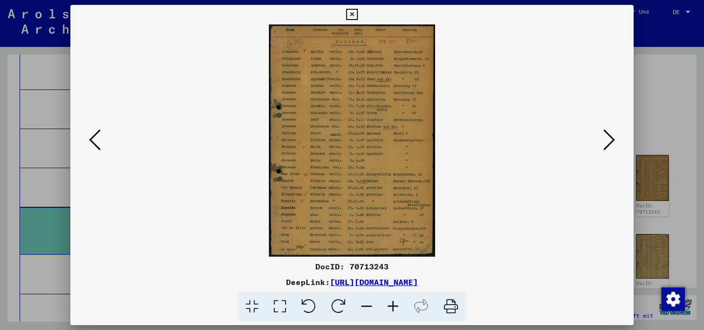
click at [608, 138] on icon at bounding box center [609, 139] width 12 height 23
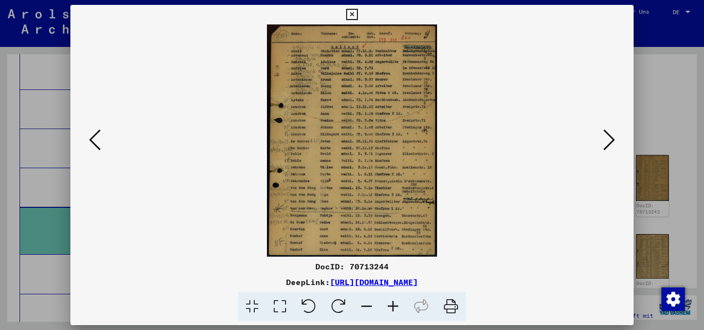
click at [330, 198] on img at bounding box center [352, 140] width 170 height 232
click at [392, 302] on icon at bounding box center [393, 307] width 26 height 30
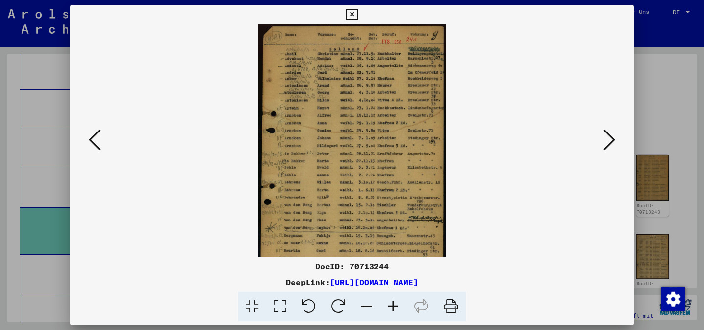
click at [392, 302] on icon at bounding box center [393, 307] width 26 height 30
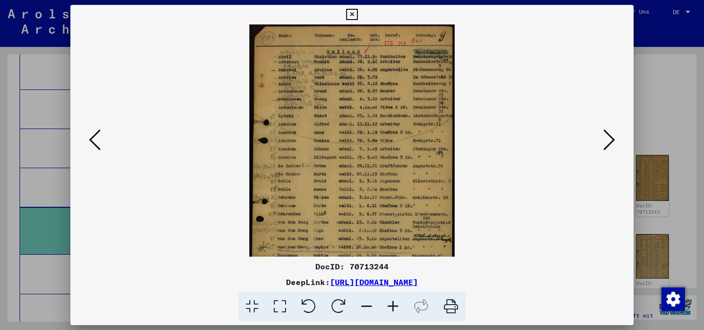
click at [391, 301] on icon at bounding box center [393, 307] width 26 height 30
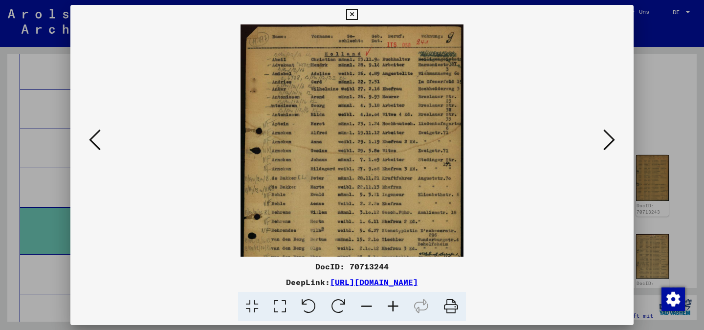
click at [391, 301] on icon at bounding box center [393, 307] width 26 height 30
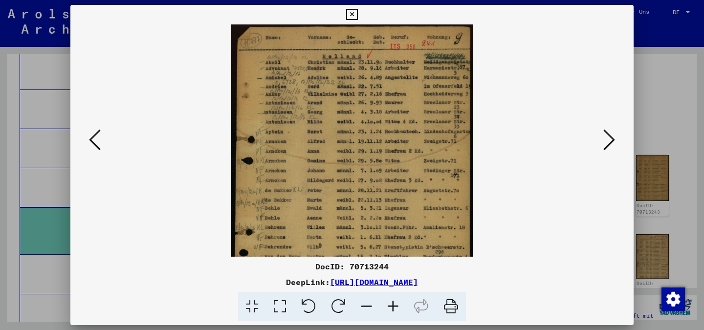
click at [391, 301] on icon at bounding box center [393, 307] width 26 height 30
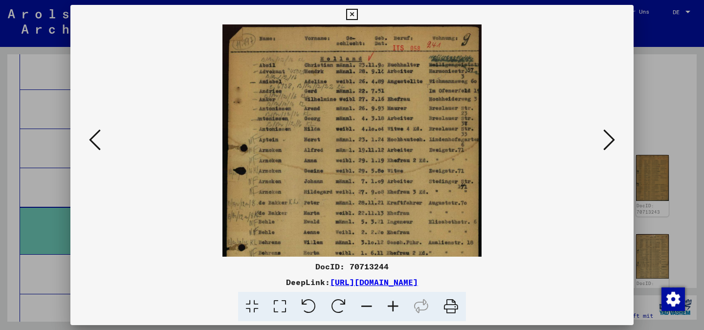
click at [391, 300] on icon at bounding box center [393, 307] width 26 height 30
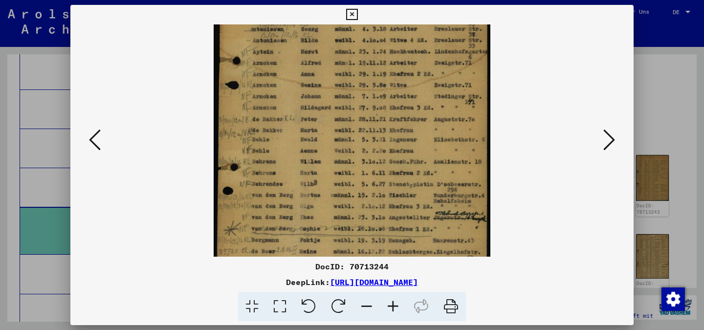
drag, startPoint x: 360, startPoint y: 221, endPoint x: 363, endPoint y: 126, distance: 95.3
click at [363, 127] on img at bounding box center [352, 118] width 277 height 379
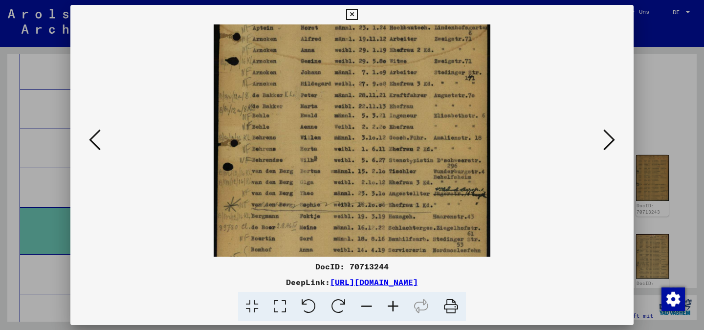
scroll to position [138, 0]
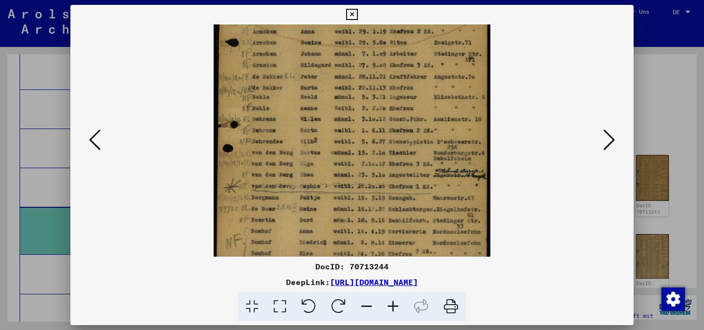
drag, startPoint x: 371, startPoint y: 218, endPoint x: 373, endPoint y: 176, distance: 42.6
click at [373, 176] on img at bounding box center [352, 75] width 277 height 379
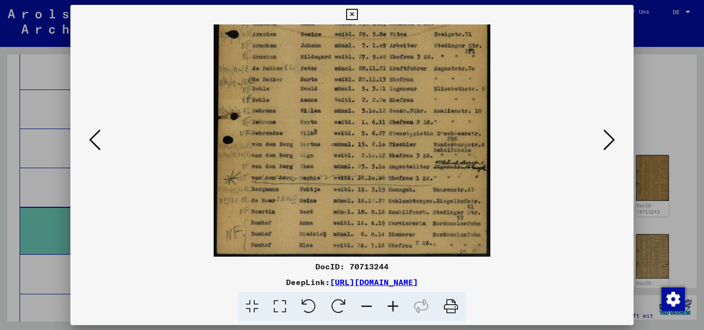
drag, startPoint x: 294, startPoint y: 229, endPoint x: 302, endPoint y: 173, distance: 57.3
click at [302, 173] on img at bounding box center [352, 67] width 277 height 379
click at [609, 138] on icon at bounding box center [609, 139] width 12 height 23
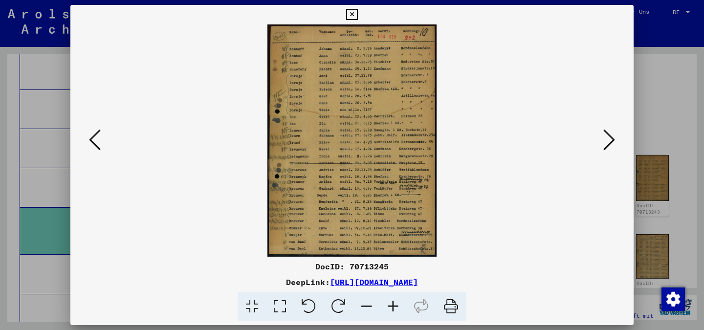
scroll to position [0, 0]
click at [599, 142] on viewer-one-image at bounding box center [352, 140] width 497 height 232
click at [607, 142] on icon at bounding box center [609, 139] width 12 height 23
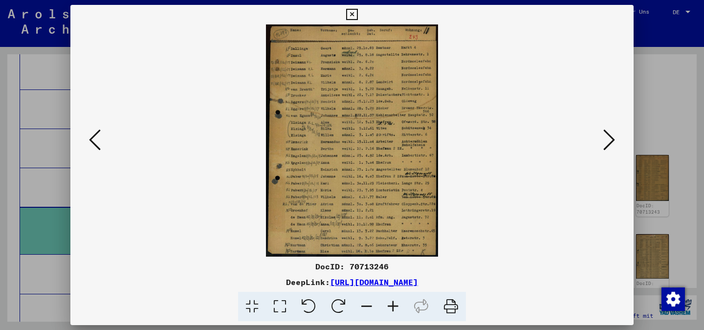
click at [607, 142] on icon at bounding box center [609, 139] width 12 height 23
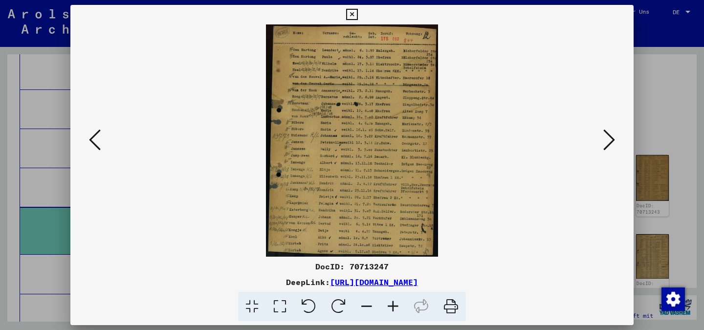
click at [606, 136] on icon at bounding box center [609, 139] width 12 height 23
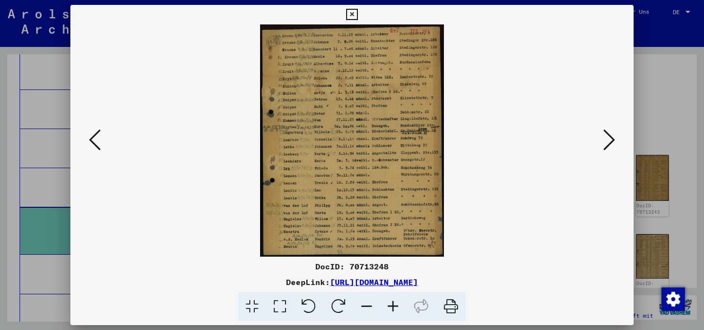
click at [606, 136] on icon at bounding box center [609, 139] width 12 height 23
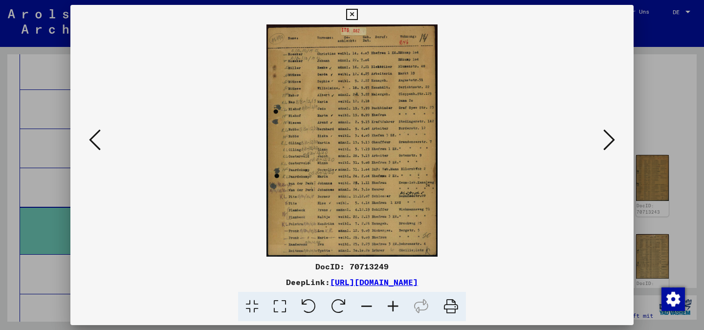
click at [606, 136] on icon at bounding box center [609, 139] width 12 height 23
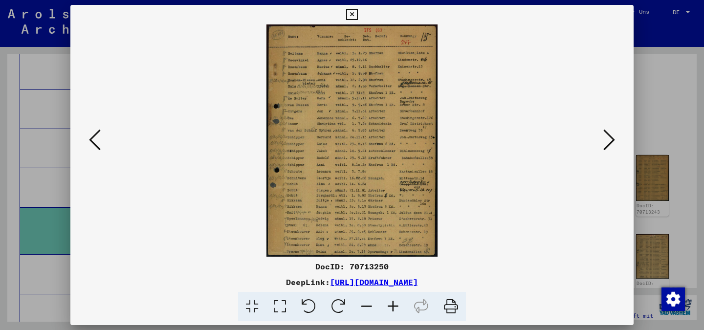
click at [606, 136] on icon at bounding box center [609, 139] width 12 height 23
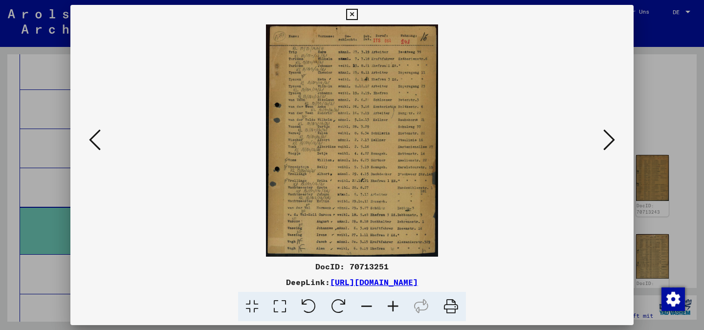
click at [606, 136] on icon at bounding box center [609, 139] width 12 height 23
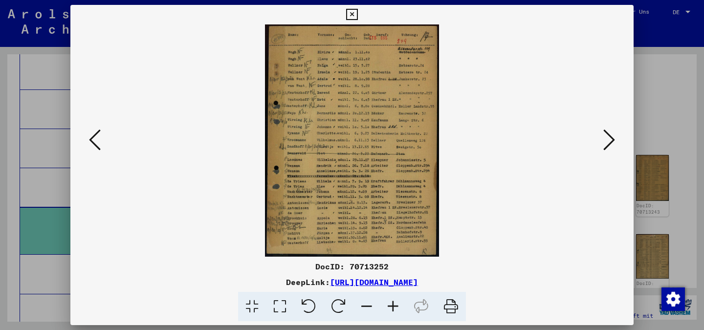
click at [606, 136] on icon at bounding box center [609, 139] width 12 height 23
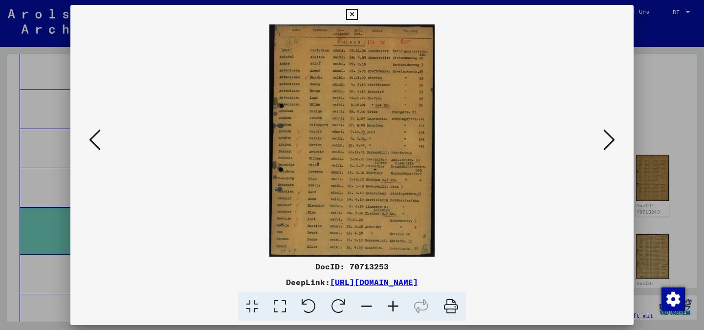
click at [606, 136] on icon at bounding box center [609, 139] width 12 height 23
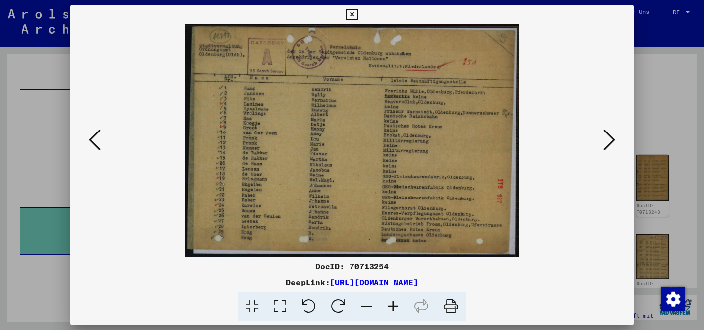
click at [351, 14] on icon at bounding box center [351, 15] width 11 height 12
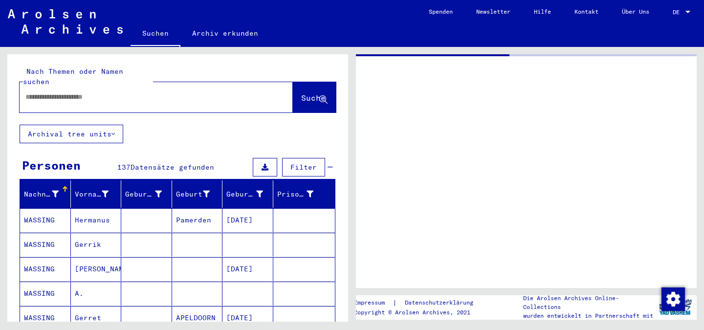
type input "********"
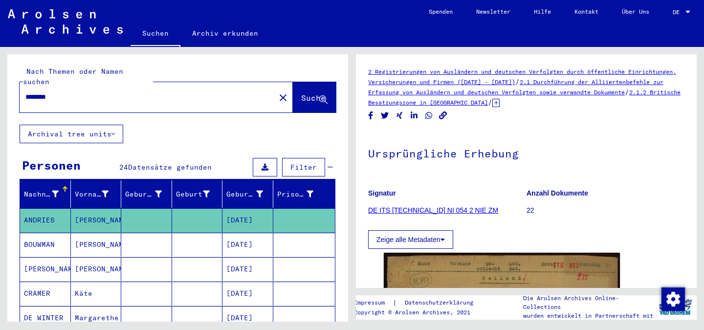
click at [106, 93] on div "********" at bounding box center [145, 97] width 250 height 22
click at [277, 92] on mat-icon "close" at bounding box center [283, 98] width 12 height 12
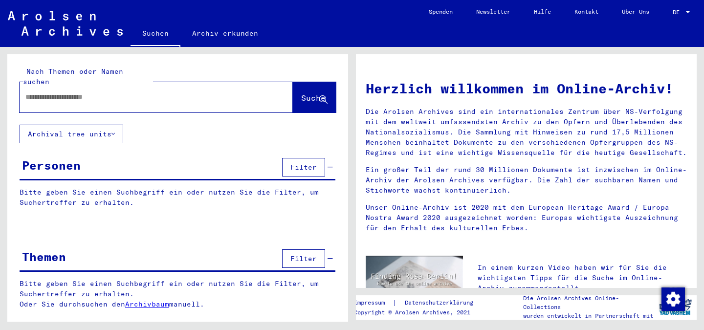
click at [82, 92] on input "text" at bounding box center [144, 97] width 238 height 10
type input "**********"
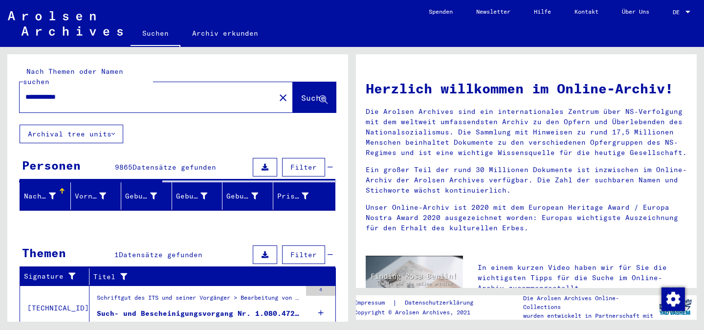
scroll to position [27, 0]
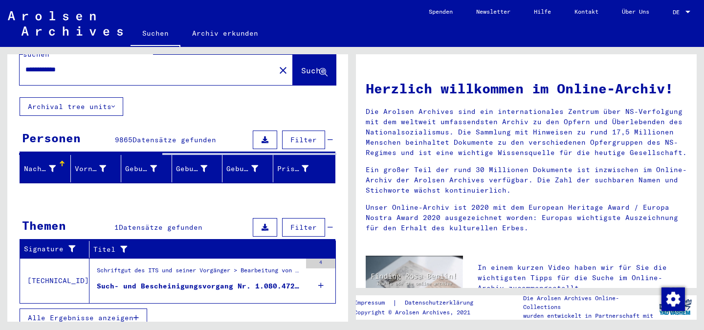
click at [96, 313] on span "Alle Ergebnisse anzeigen" at bounding box center [81, 317] width 106 height 9
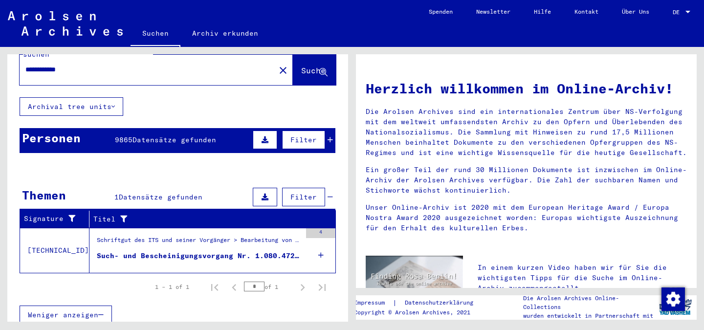
scroll to position [24, 0]
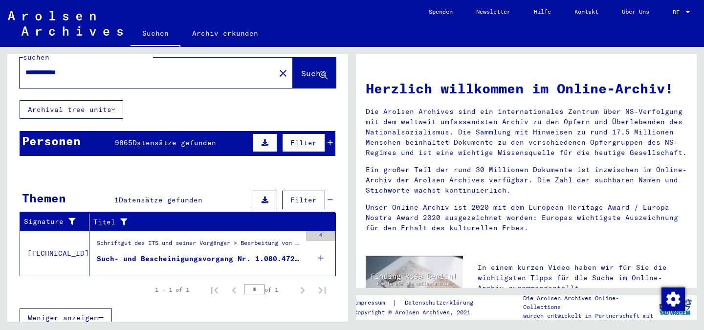
click at [141, 254] on div "Such- und Bescheinigungsvorgang Nr. 1.080.472 für [PERSON_NAME] geboren [DEMOGR…" at bounding box center [199, 259] width 204 height 10
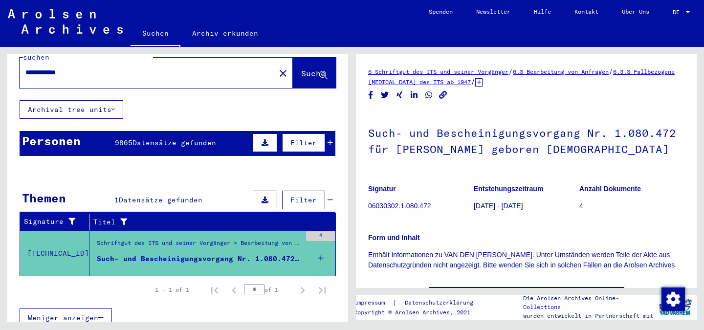
click at [401, 207] on link "06030302.1.080.472" at bounding box center [399, 206] width 63 height 8
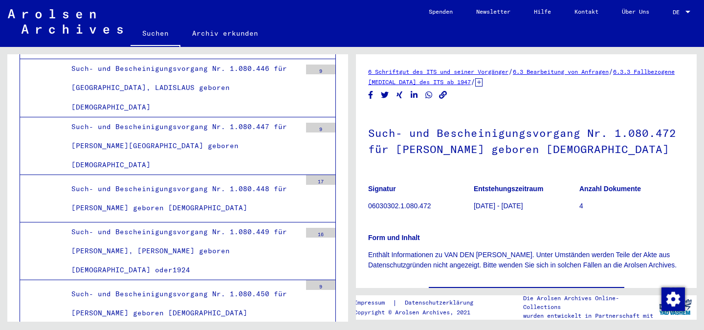
click at [448, 149] on h1 "Such- und Bescheinigungsvorgang Nr. 1.080.472 für [PERSON_NAME] geboren [DEMOGR…" at bounding box center [526, 139] width 316 height 59
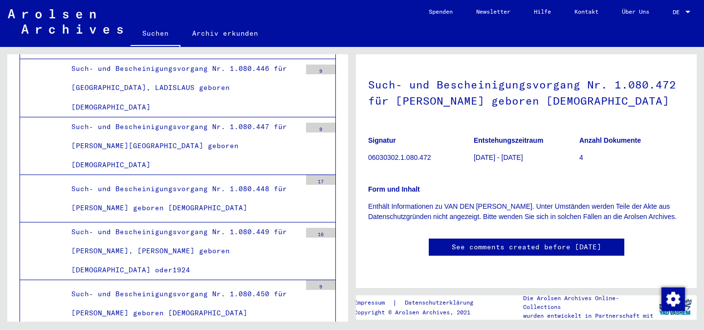
click at [495, 242] on link "See comments created before [DATE]" at bounding box center [527, 247] width 150 height 10
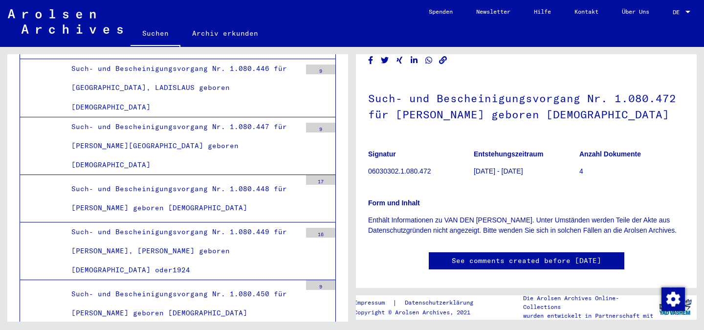
scroll to position [0, 0]
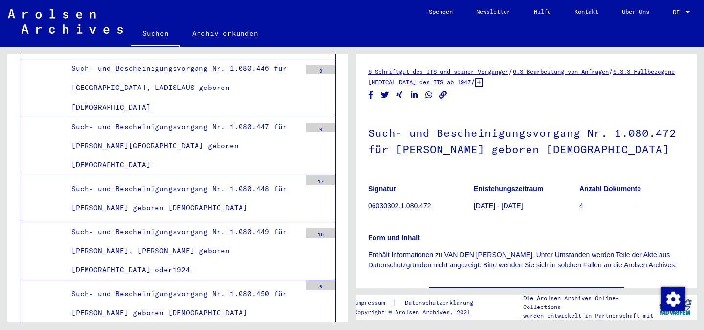
click at [481, 203] on p "[DATE] - [DATE]" at bounding box center [526, 206] width 105 height 10
click at [405, 203] on p "06030302.1.080.472" at bounding box center [420, 206] width 105 height 10
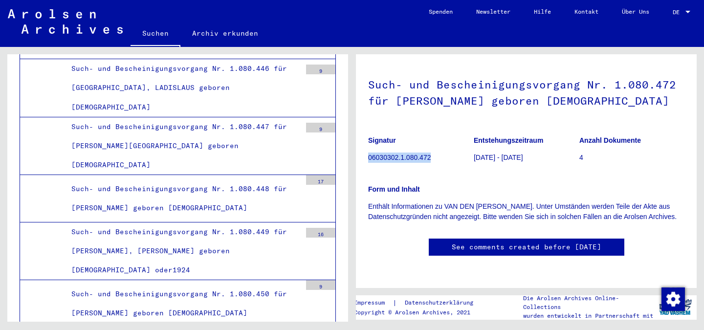
click at [413, 156] on p "06030302.1.080.472" at bounding box center [420, 157] width 105 height 10
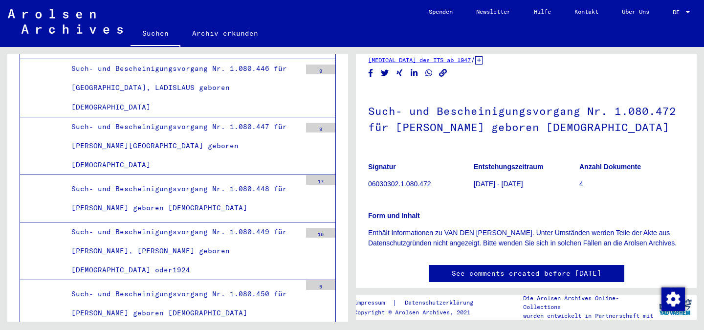
scroll to position [0, 0]
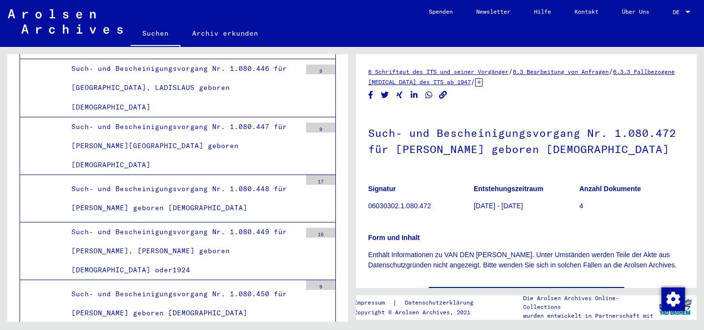
click at [452, 82] on link "6.3.3 Fallbezogene [MEDICAL_DATA] des ITS ab 1947" at bounding box center [521, 77] width 306 height 18
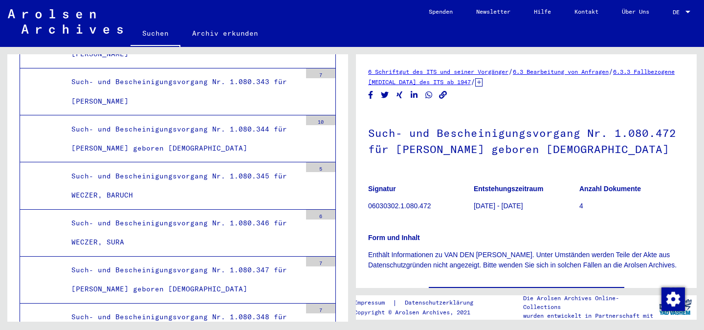
scroll to position [23848, 0]
